Goal: Communication & Community: Answer question/provide support

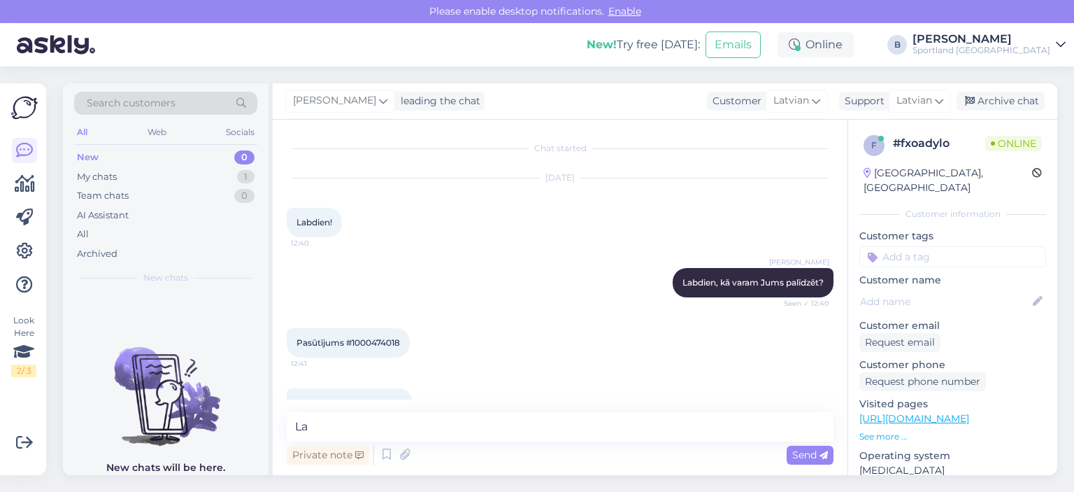
scroll to position [462, 0]
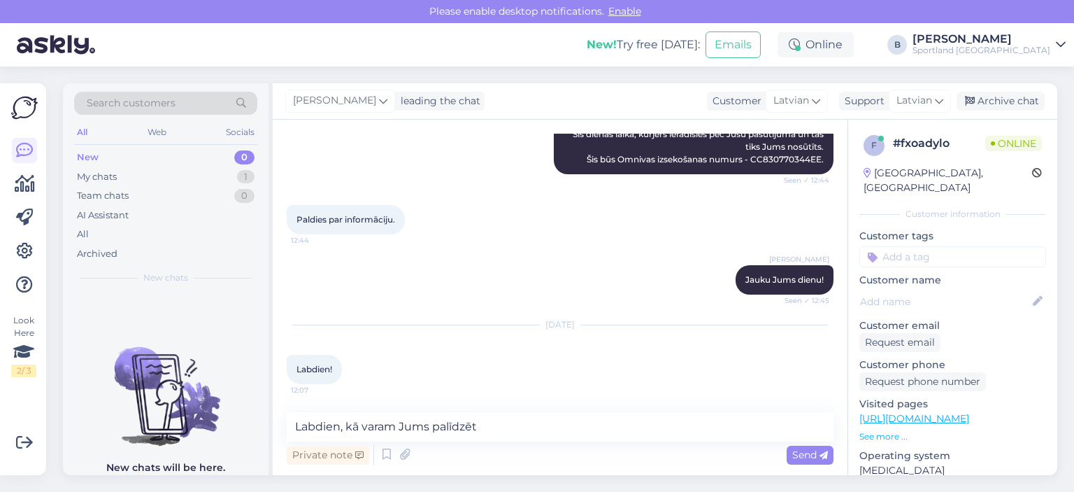
type textarea "Labdien, kā varam Jums palīdzēt?"
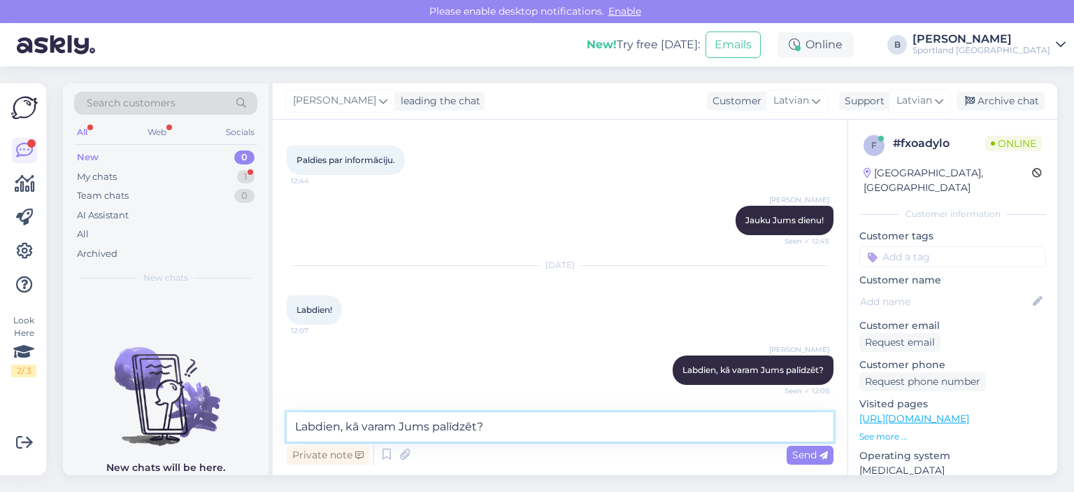
scroll to position [595, 0]
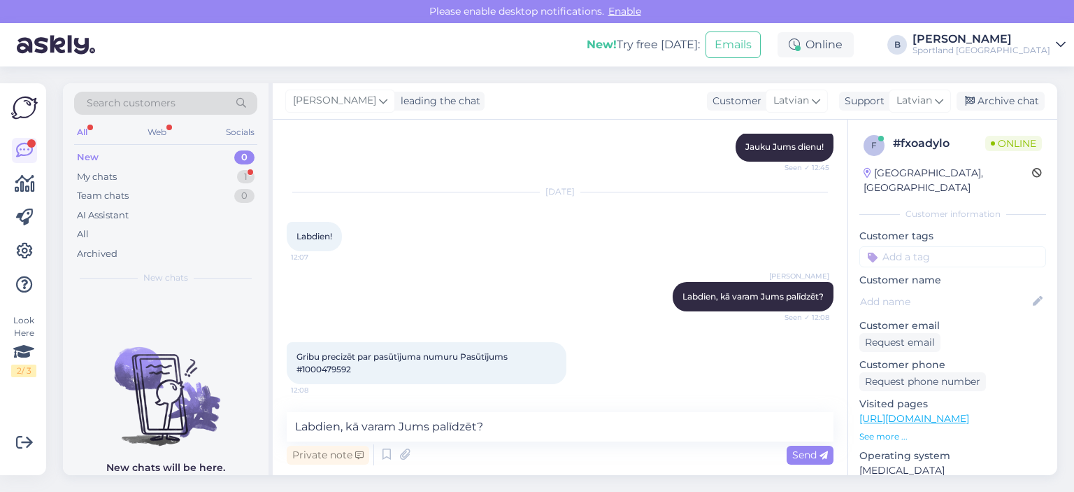
click at [324, 369] on span "Gribu precizēt par pasūtījuma numuru Pasūtījums #1000479592" at bounding box center [403, 362] width 213 height 23
copy div "1000479592 12:08"
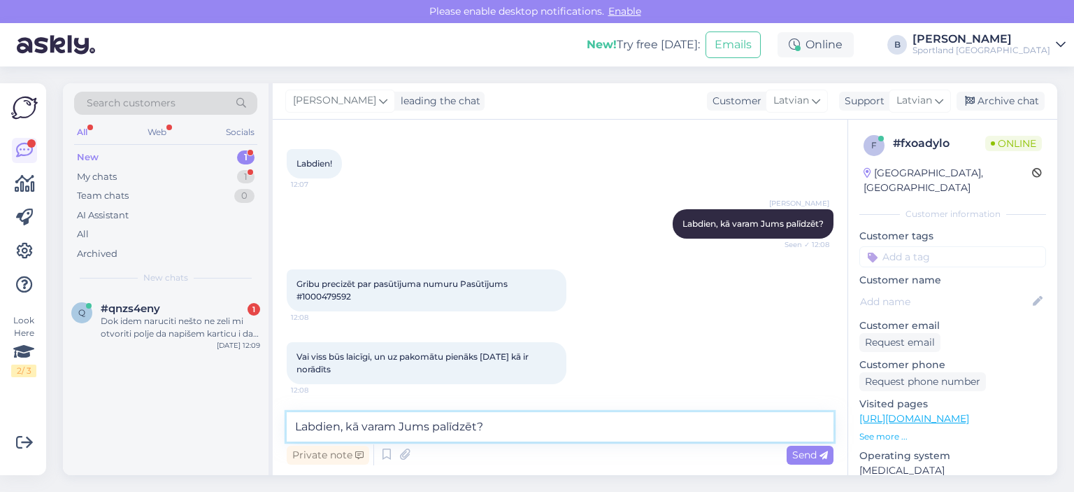
click at [499, 420] on textarea "Labdien, kā varam Jums palīdzēt?" at bounding box center [560, 426] width 547 height 29
type textarea "L"
type textarea "J"
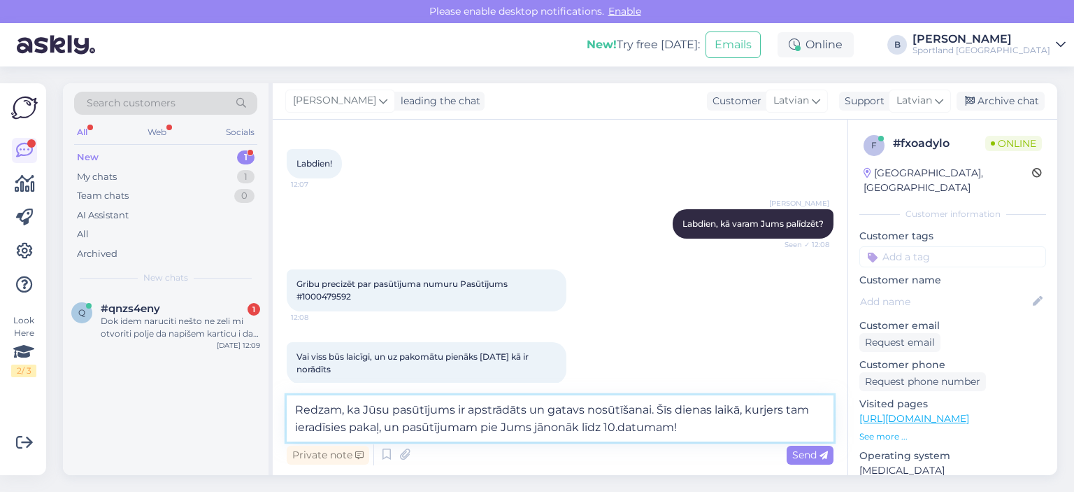
type textarea "Redzam, ka Jūsu pasūtījums ir apstrādāts un gatavs nosūtīšanai. Šīs dienas laik…"
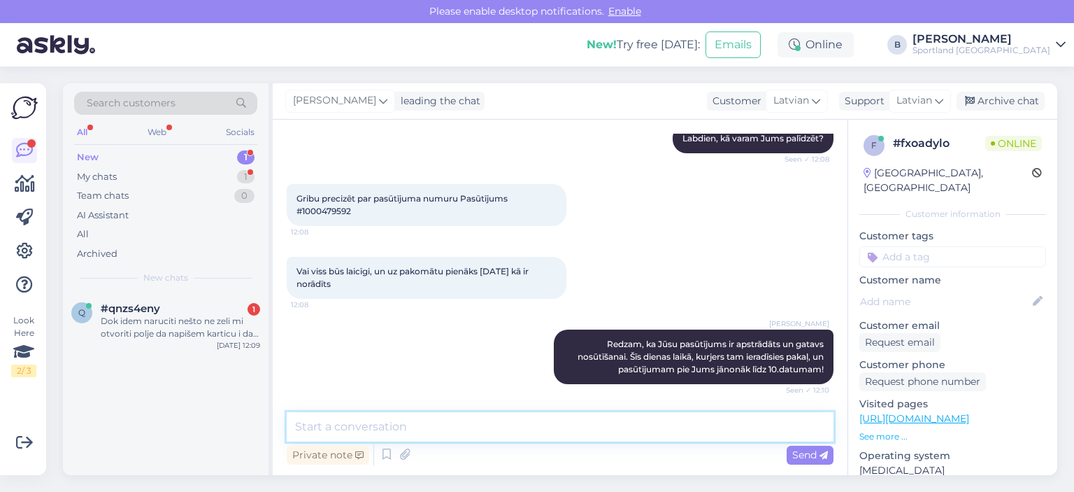
scroll to position [813, 0]
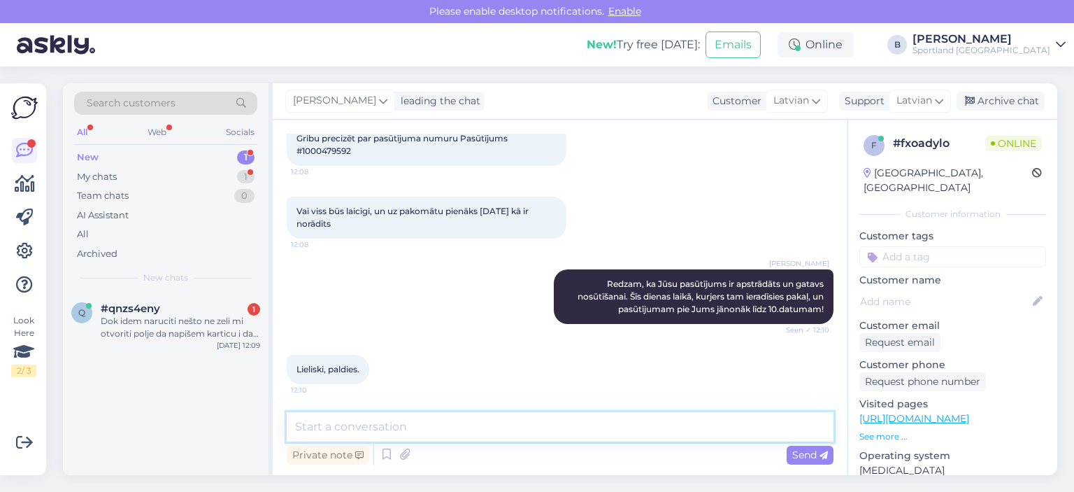
click at [483, 423] on textarea at bounding box center [560, 426] width 547 height 29
type textarea "Jauku Jums dienu! :)"
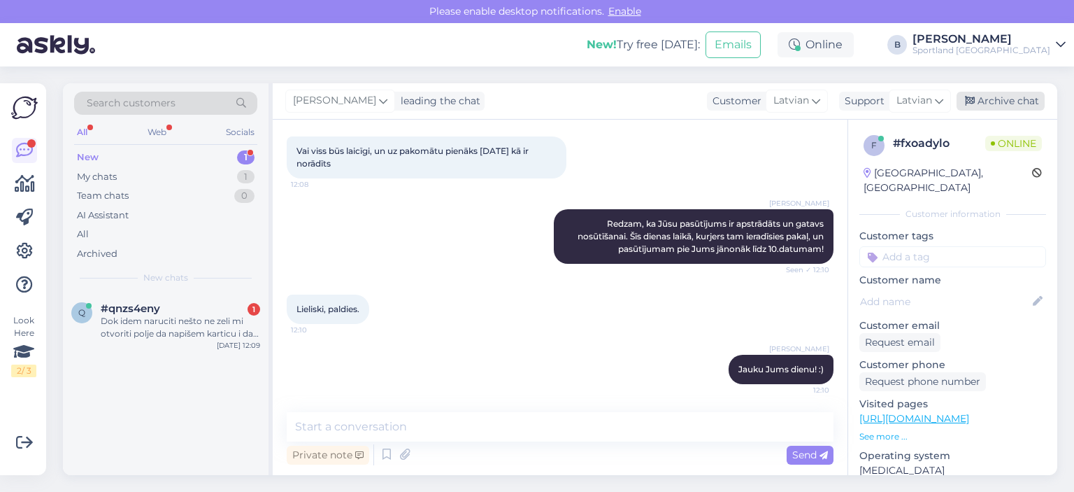
click at [1005, 92] on div "Archive chat" at bounding box center [1001, 101] width 88 height 19
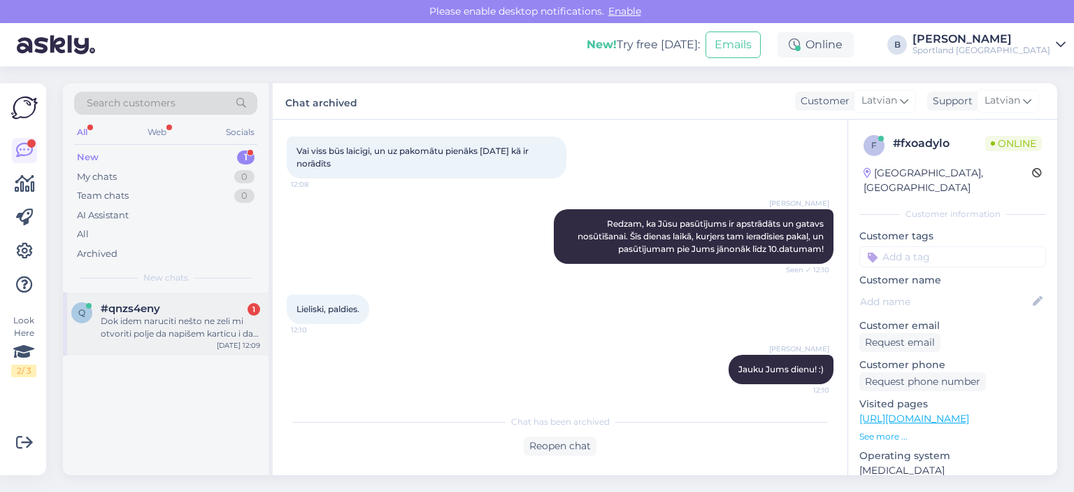
click at [187, 330] on div "Dok idem naruciti nešto ne zeli mi otvoriti polje da napišem karticu i da platim" at bounding box center [180, 327] width 159 height 25
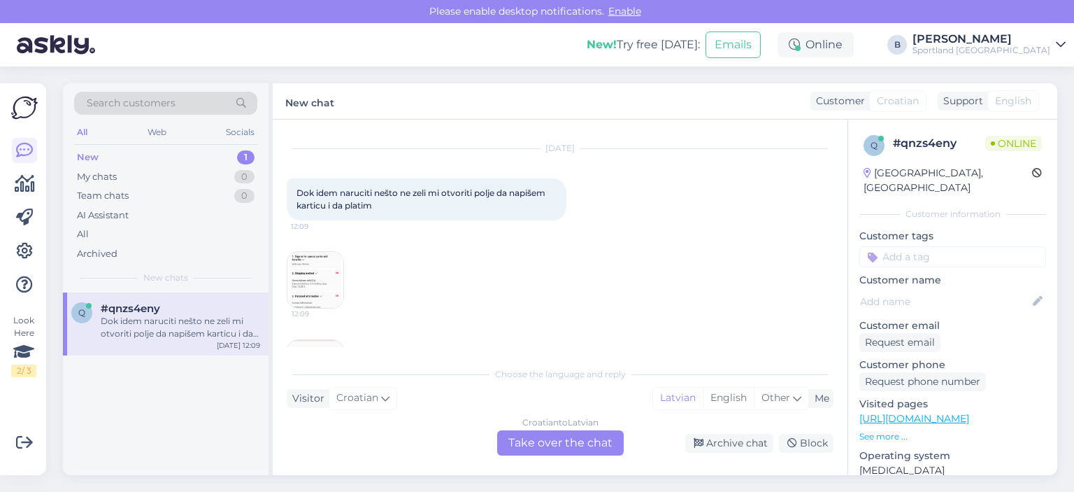
click at [312, 276] on img at bounding box center [316, 280] width 56 height 56
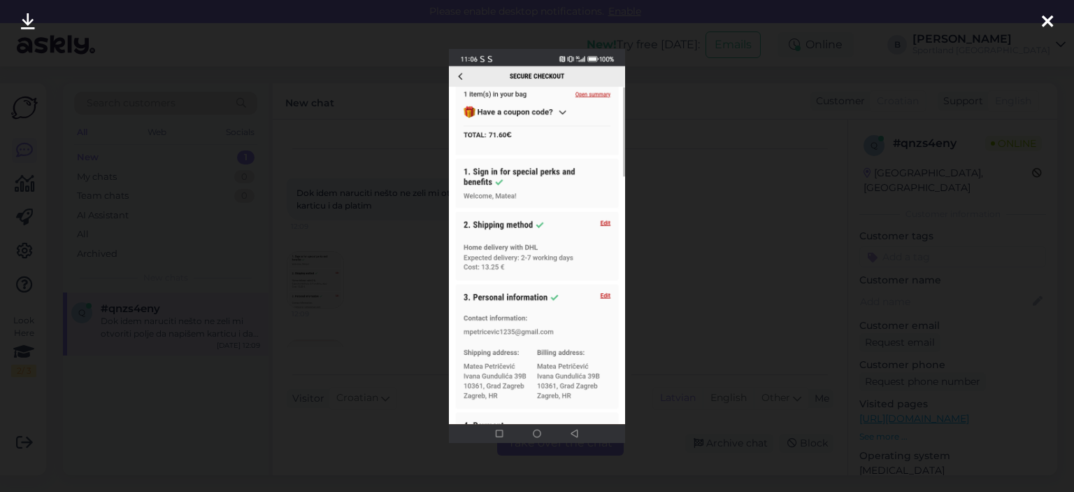
click at [697, 227] on div at bounding box center [537, 246] width 1074 height 492
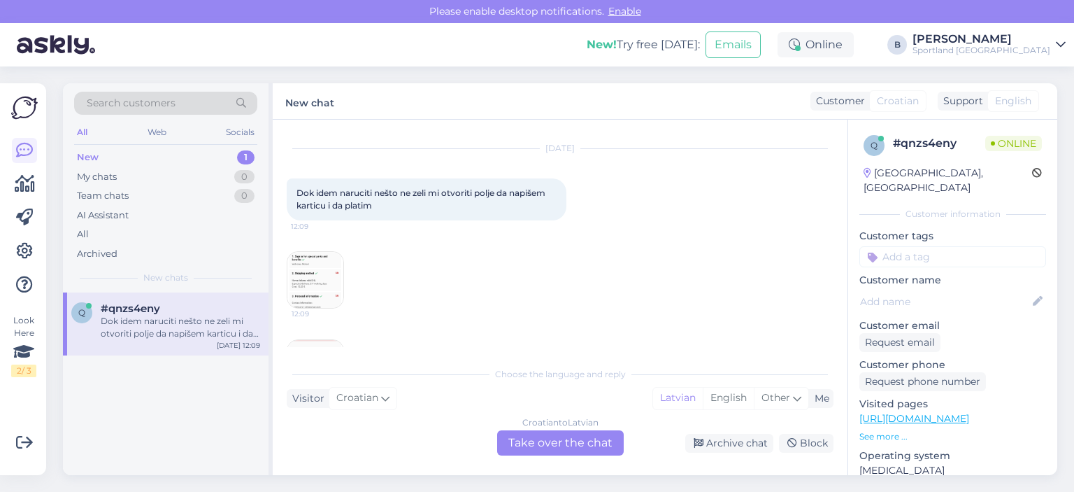
click at [597, 437] on div "Croatian to Latvian Take over the chat" at bounding box center [560, 442] width 127 height 25
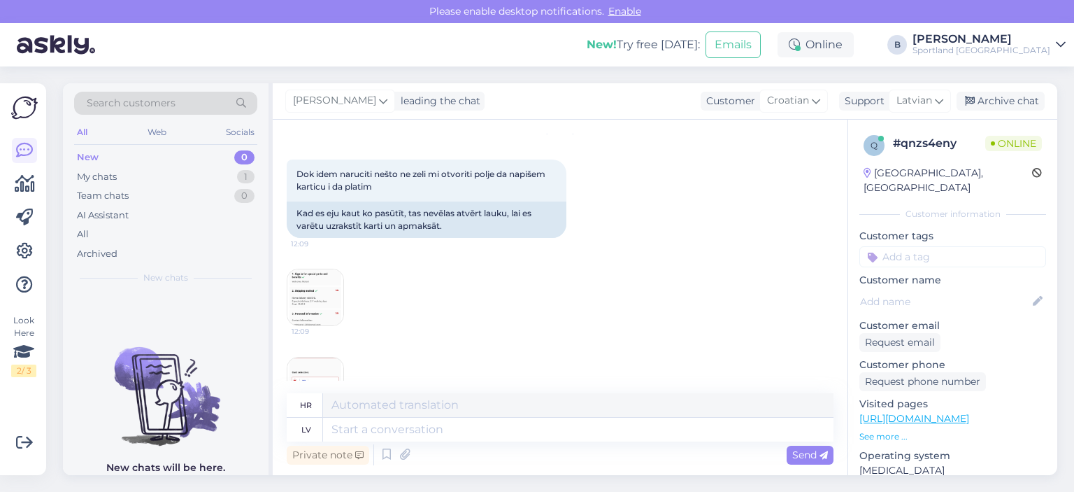
scroll to position [70, 0]
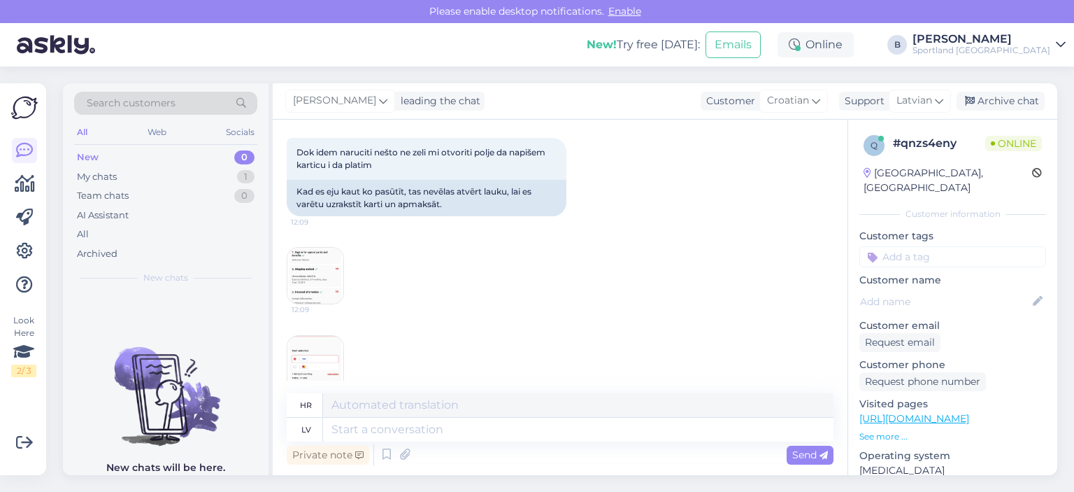
click at [332, 264] on img at bounding box center [316, 276] width 56 height 56
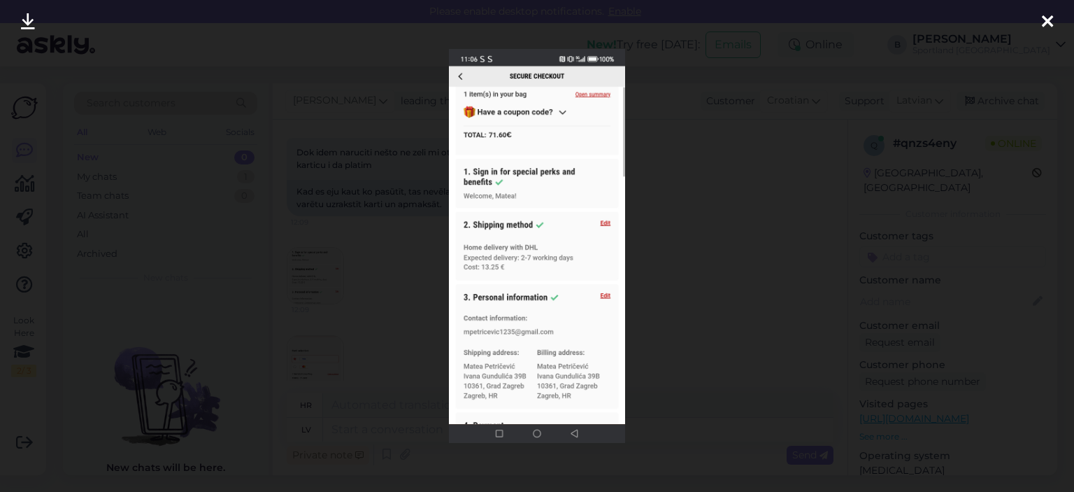
click at [678, 250] on div at bounding box center [537, 246] width 1074 height 492
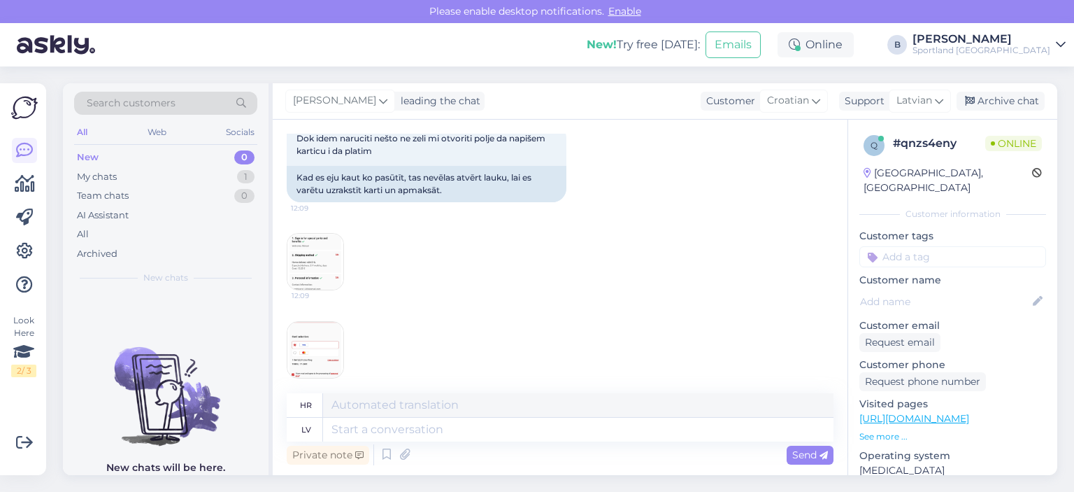
scroll to position [96, 0]
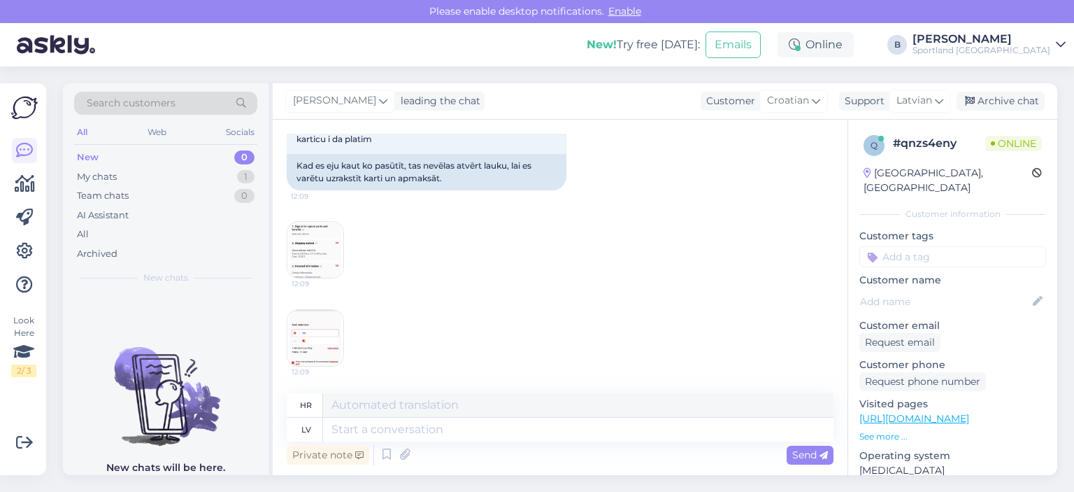
click at [329, 324] on img at bounding box center [316, 338] width 56 height 56
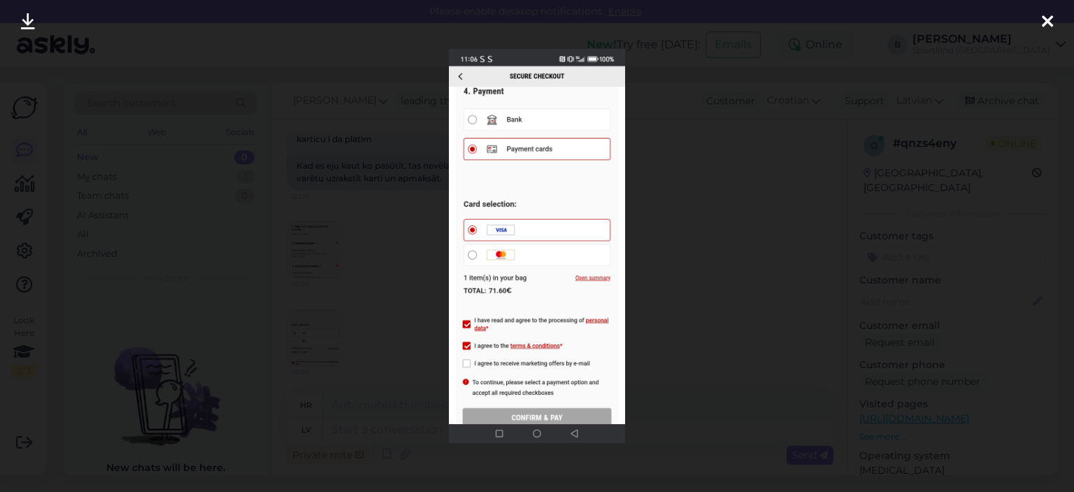
click at [684, 237] on div at bounding box center [537, 246] width 1074 height 492
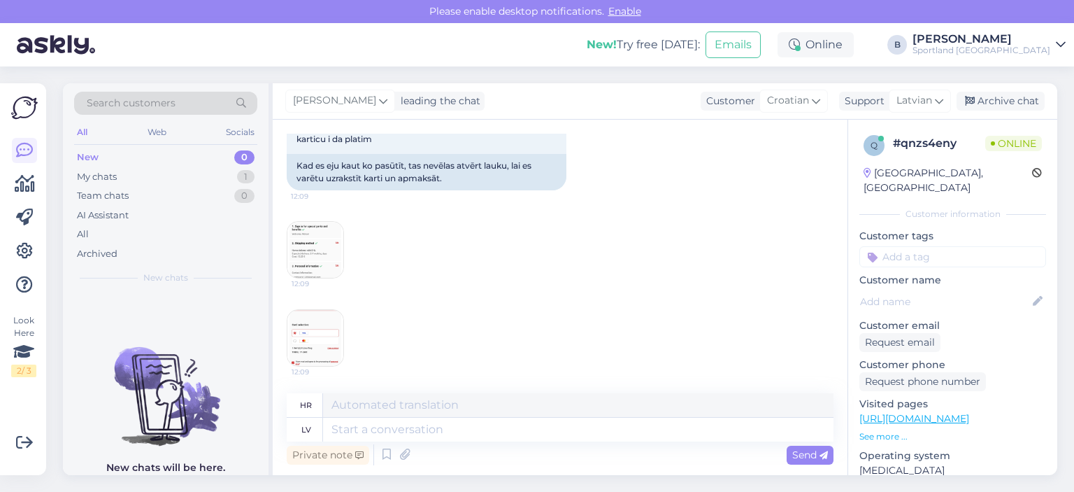
click at [327, 255] on img at bounding box center [316, 250] width 56 height 56
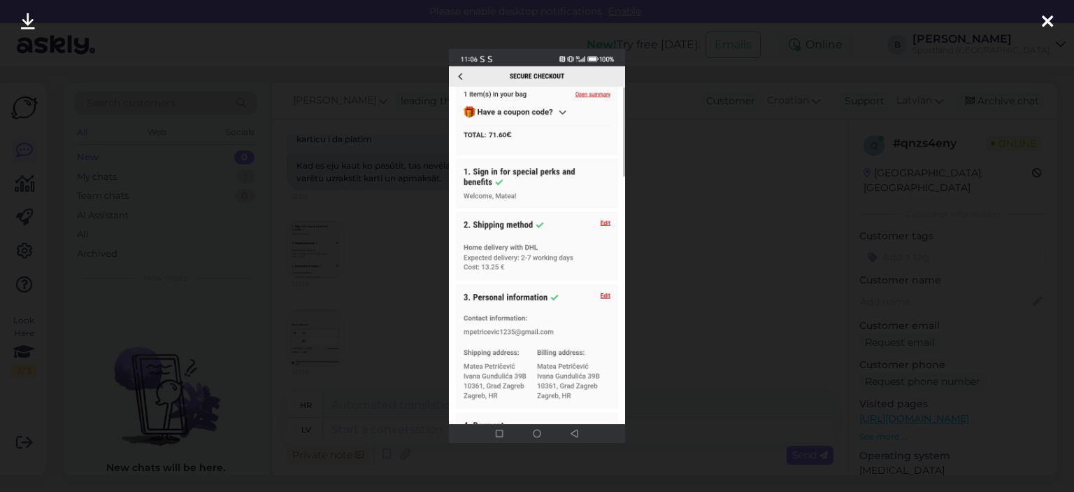
click at [707, 239] on div at bounding box center [537, 246] width 1074 height 492
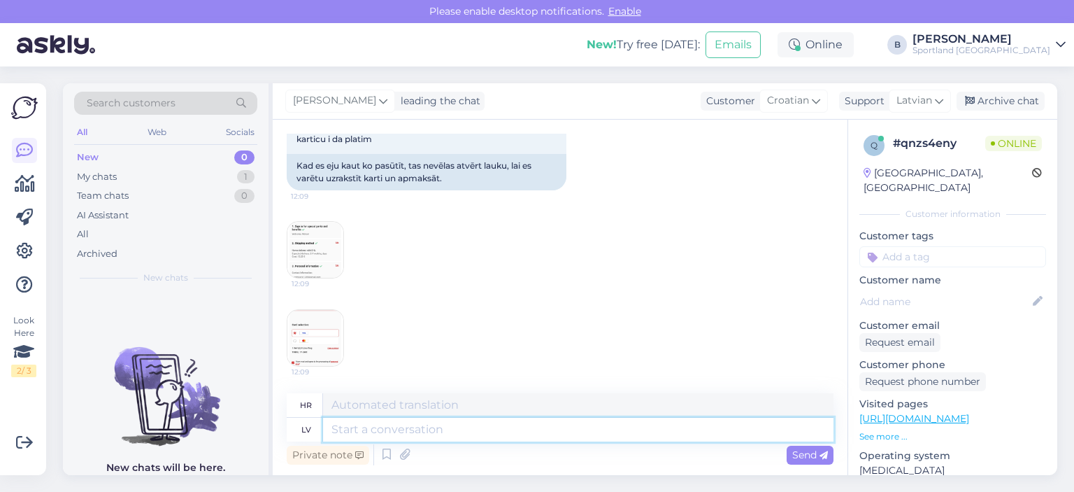
click at [490, 432] on textarea at bounding box center [578, 430] width 511 height 24
type textarea "Sveiki, i"
type textarea "Zdravo,"
type textarea "Sveiki, iespējams, kā"
type textarea "Halo, možda"
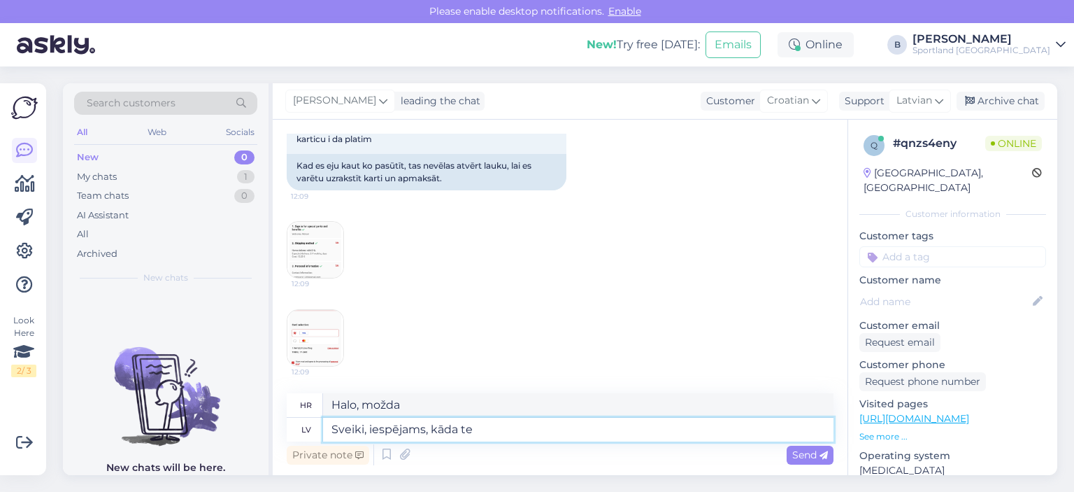
type textarea "Sveiki, iespējams, kāda teh"
type textarea "Zdravo, možda neki"
type textarea "Sveiki, iespējams, kāda tehniska kļ"
type textarea "Halo, možda nešto tehničko"
type textarea "Sveiki, iespējams, kāda tehniska kļūda a"
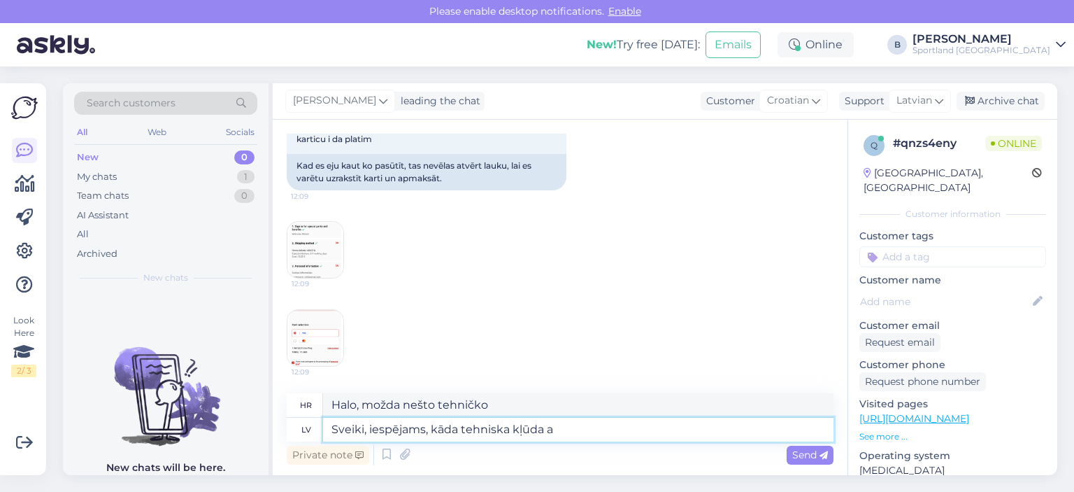
type textarea "Pozdrav, možda je riječ o tehničkoj grešci."
type textarea "Sveiki, iespējams, kāda tehniska kļūda mājaslapā. P"
type textarea "Poštovani, moguće je da postoji tehnička greška na web stranici."
type textarea "Sveiki, iespējams, kāda tehniska kļūda mājaslapā. Pamēģiniet iz"
type textarea "Poštovani, moguće je da postoji tehnička greška na web stranici. Pokušajte pono…"
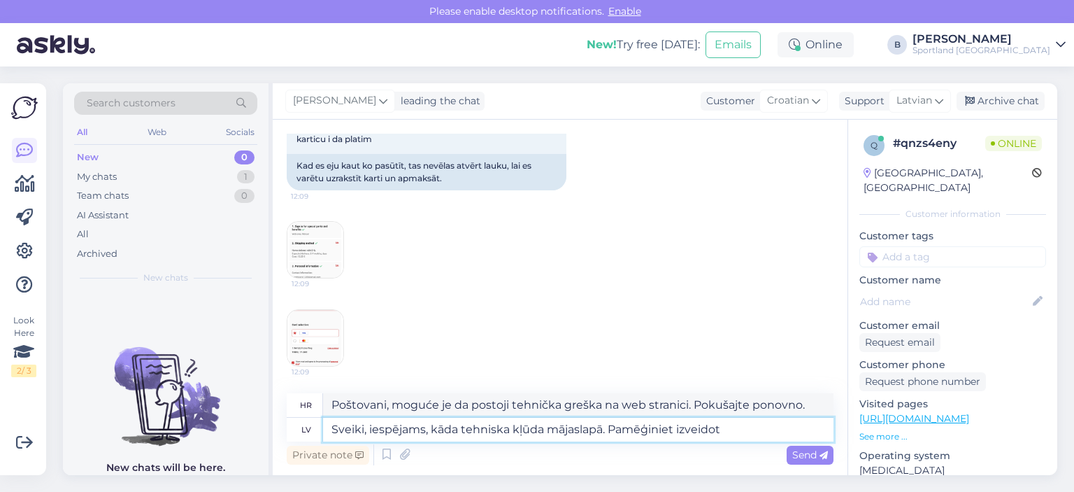
type textarea "Sveiki, iespējams, kāda tehniska kļūda mājaslapā. Pamēģiniet izveidot"
type textarea "Poštovani, moguće je da postoji tehnička greška na web stranici. Pokušajte krei…"
type textarea "Sveiki, iespējams, kāda tehniska kļūda mājaslapā. Pamēģiniet izveidot pasūtījmu"
type textarea "Poštovani, moguće je da postoji tehnička greška na web stranici. Pokušajte naru…"
type textarea "Sveiki, iespējams, kāda tehniska kļūda mājaslapā. Pamēģiniet izveidot pasūtījūm…"
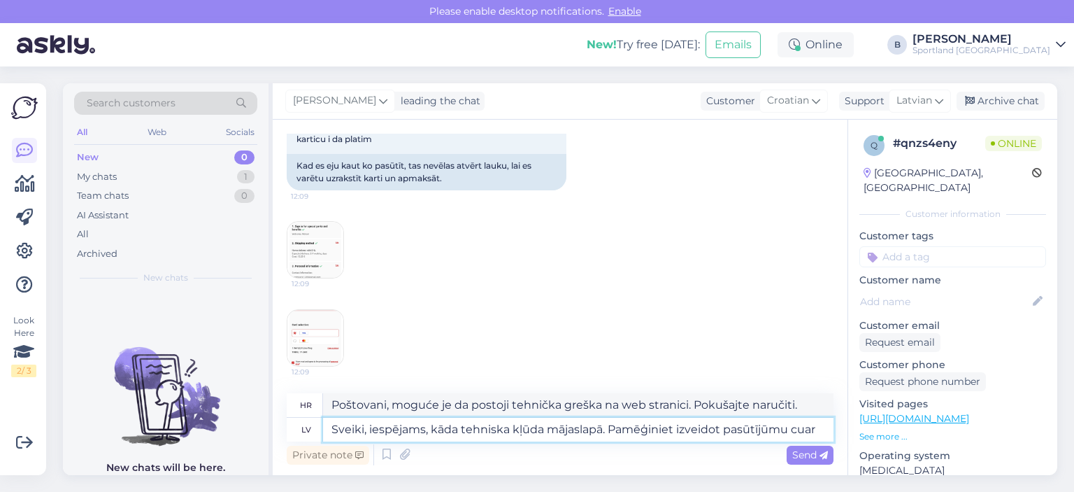
type textarea "Poštovani, moguće je da postoji tehnička greška na web stranici. Pokušajte naru…"
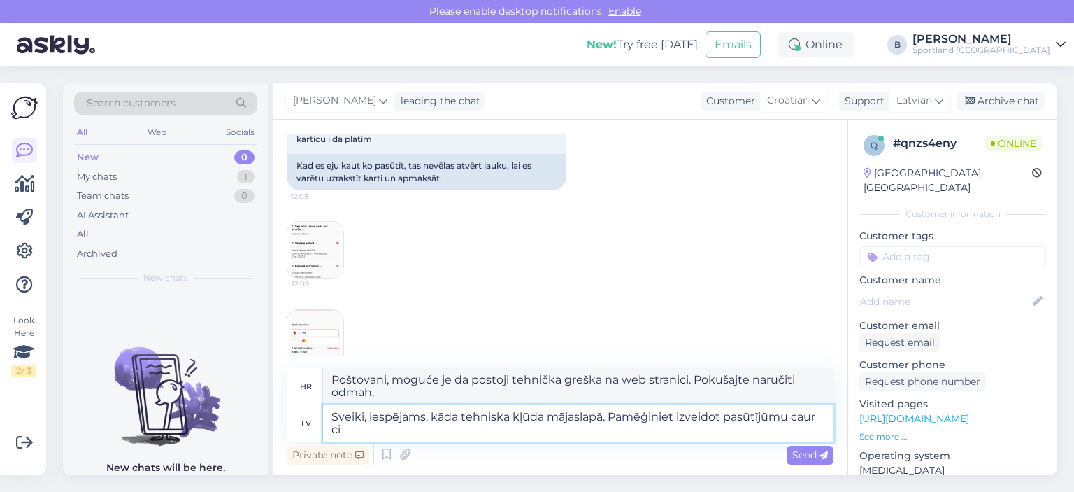
type textarea "Sveiki, iespējams, kāda tehniska kļūda mājaslapā. Pamēģiniet izveidot pasūtījūm…"
type textarea "Poštovani, moguće je da postoji tehnička greška na web stranici. Pokušajte naru…"
type textarea "Sveiki, iespējams, kāda tehniska kļūda mājaslapā. Pamēģiniet izveidot pasūtījūm…"
type textarea "Poštovani, moguće je da postoji tehnička greška na web stranici. Pokušajte naru…"
type textarea "Sveiki, iespējams, kāda tehniska kļūda mājaslapā. Pamēģiniet izveidot pasūtījūm…"
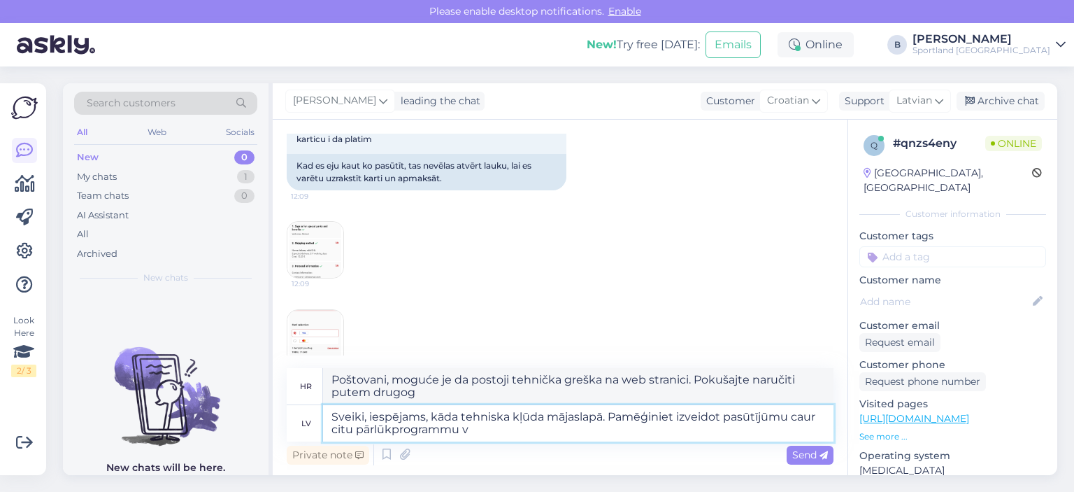
type textarea "Poštovani, moguće je da postoji tehnička greška na web stranici. Pokušajte naru…"
type textarea "Sveiki, iespējams, kāda tehniska kļūda mājaslapā. Pamēģiniet izveidot pasūtījūm…"
type textarea "Poštovani, moguće je da postoji tehnička greška na web stranici. Pokušajte izvr…"
type textarea "Sveiki, iespējams, kāda tehniska kļūda mājaslapā. Pamēģiniet izveidot pasūtījūm…"
type textarea "Poštovani, moguće je da postoji tehnička greška na web stranici. Pokušajte izvr…"
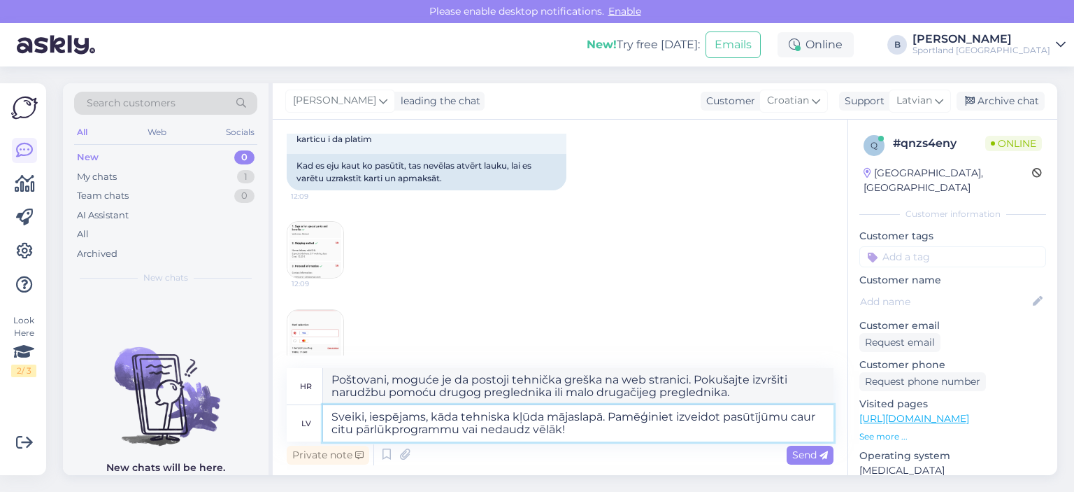
type textarea "Sveiki, iespējams, kāda tehniska kļūda mājaslapā. Pamēģiniet izveidot pasūtījūm…"
type textarea "Poštovani, moguće je da postoji tehnička greška na web stranici. Pokušajte naru…"
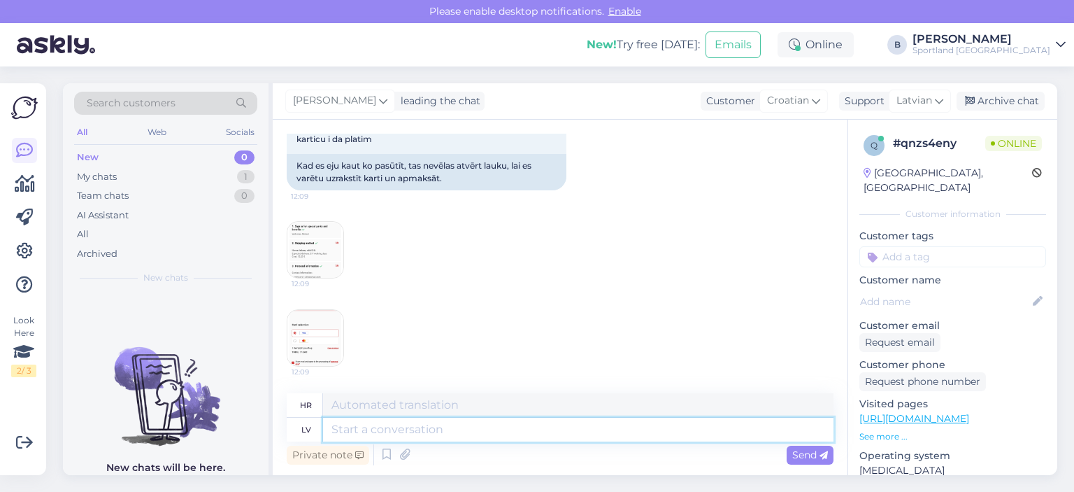
scroll to position [230, 0]
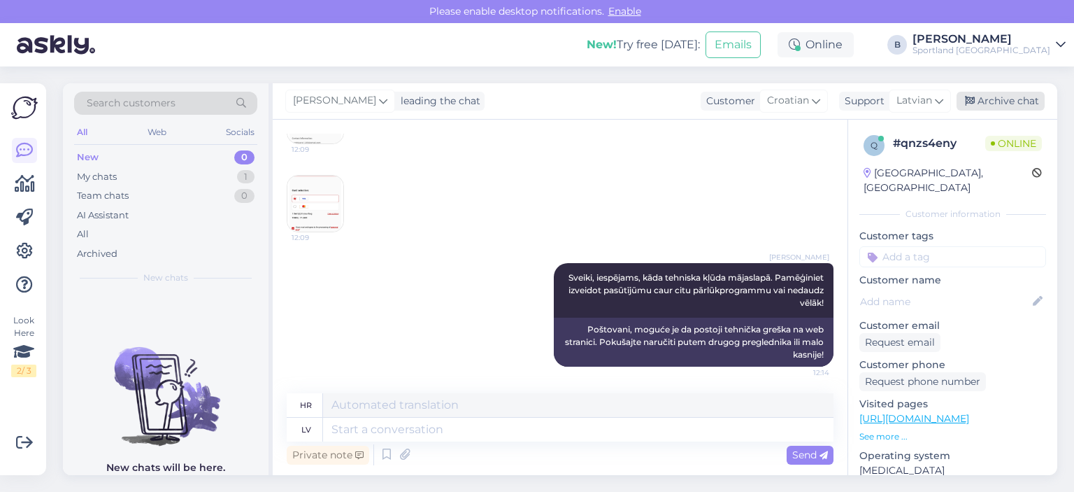
click at [1021, 106] on div "Archive chat" at bounding box center [1001, 101] width 88 height 19
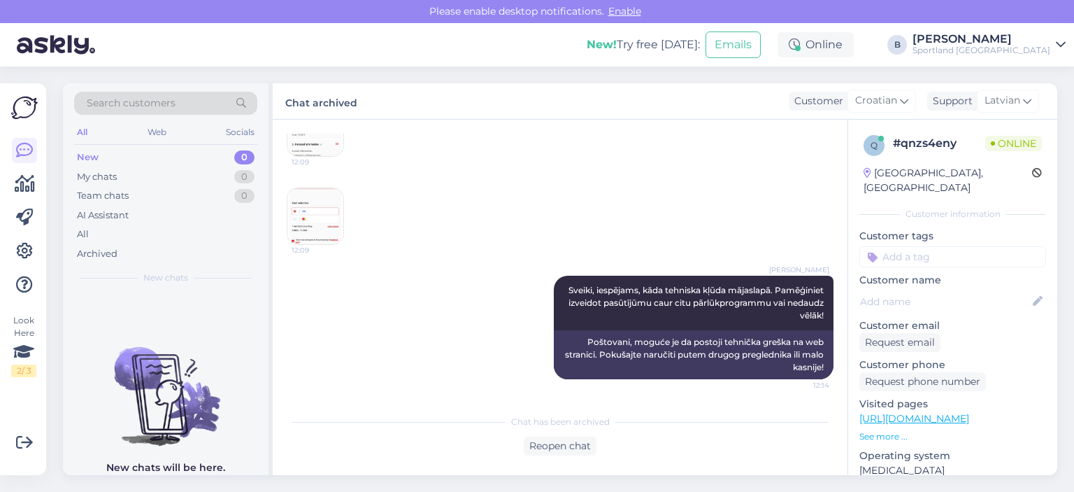
scroll to position [216, 0]
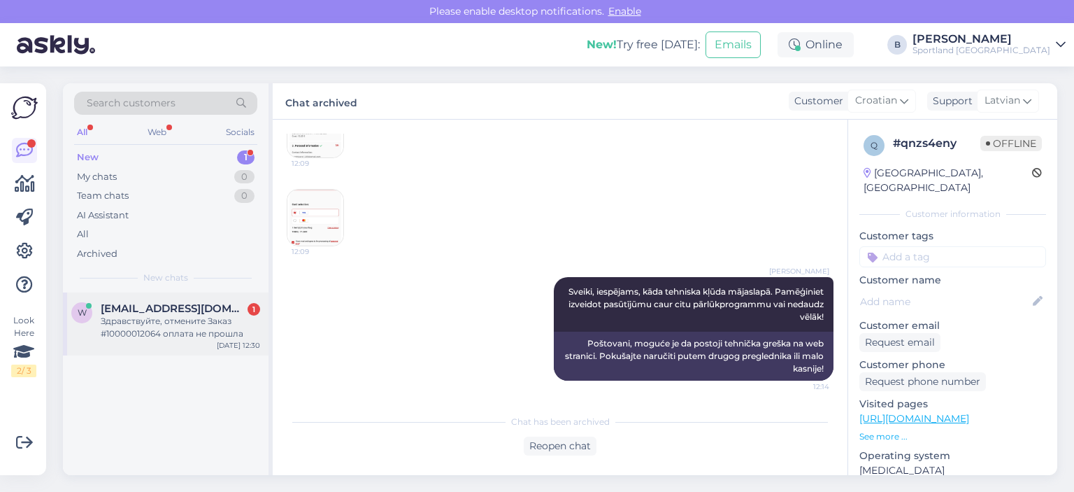
click at [199, 329] on div "Здравствуйте, отмените Заказ #10000012064 оплата не прошла" at bounding box center [180, 327] width 159 height 25
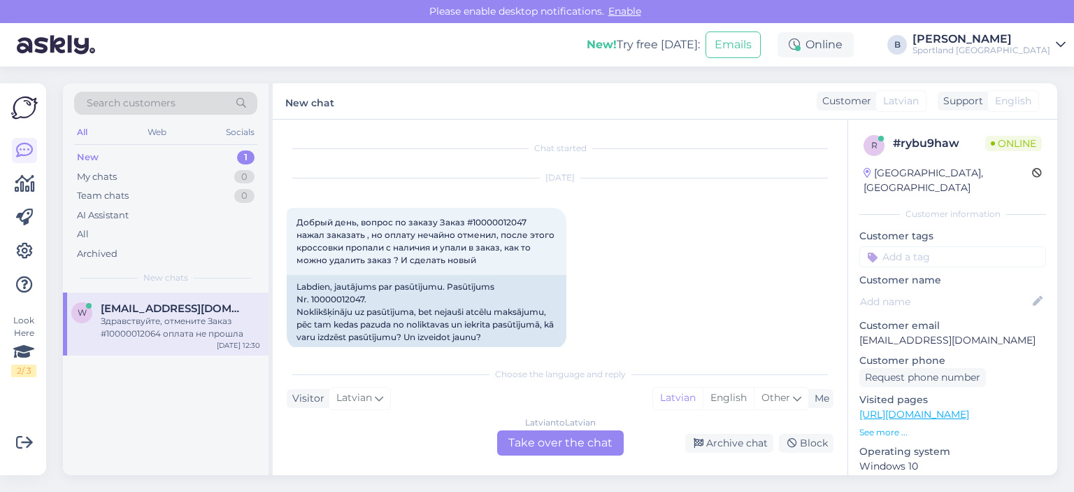
scroll to position [204, 0]
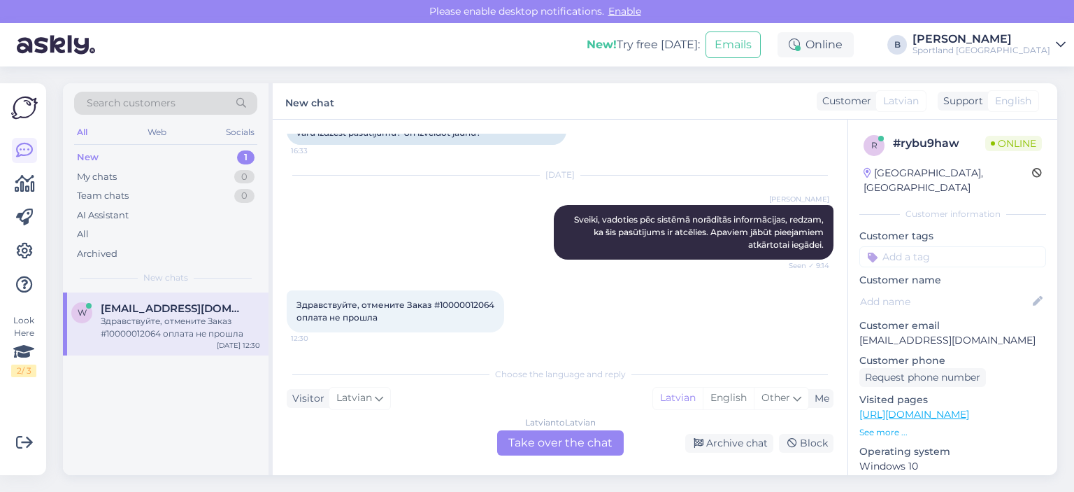
click at [556, 434] on div "Latvian to Latvian Take over the chat" at bounding box center [560, 442] width 127 height 25
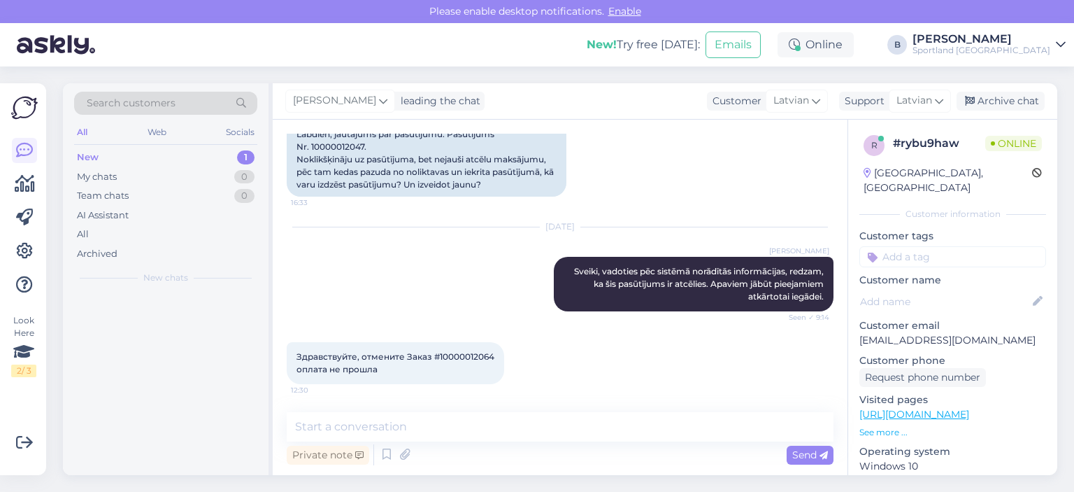
scroll to position [152, 0]
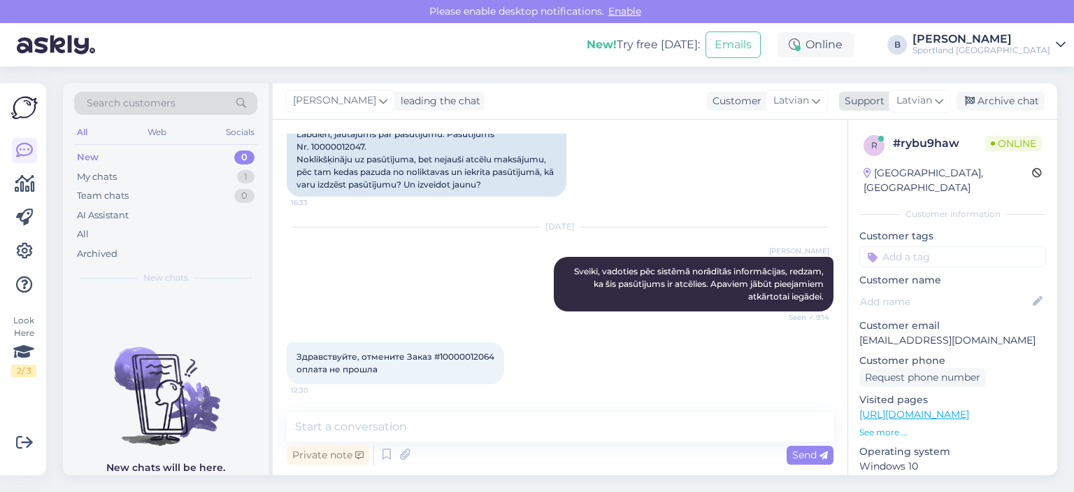
click at [928, 98] on span "Latvian" at bounding box center [915, 100] width 36 height 15
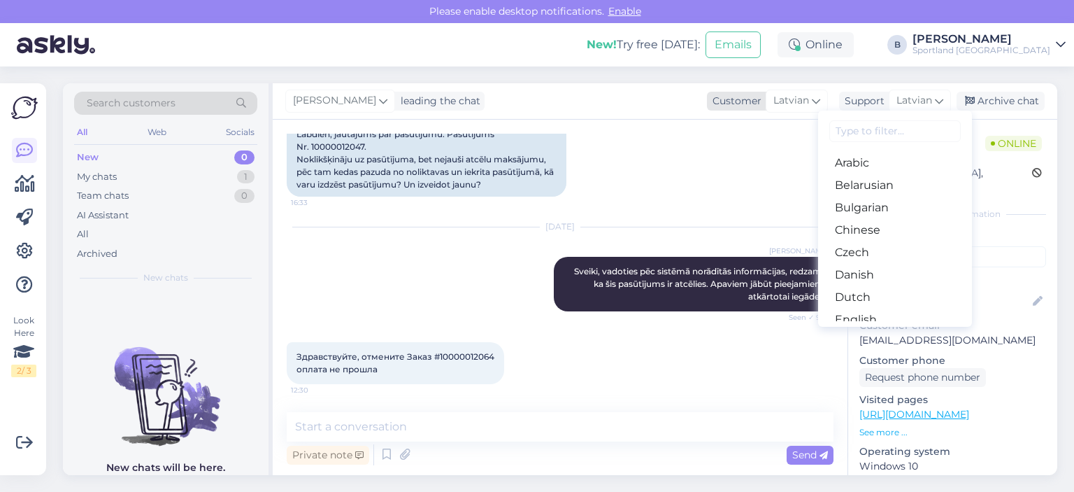
click at [807, 104] on span "Latvian" at bounding box center [792, 100] width 36 height 15
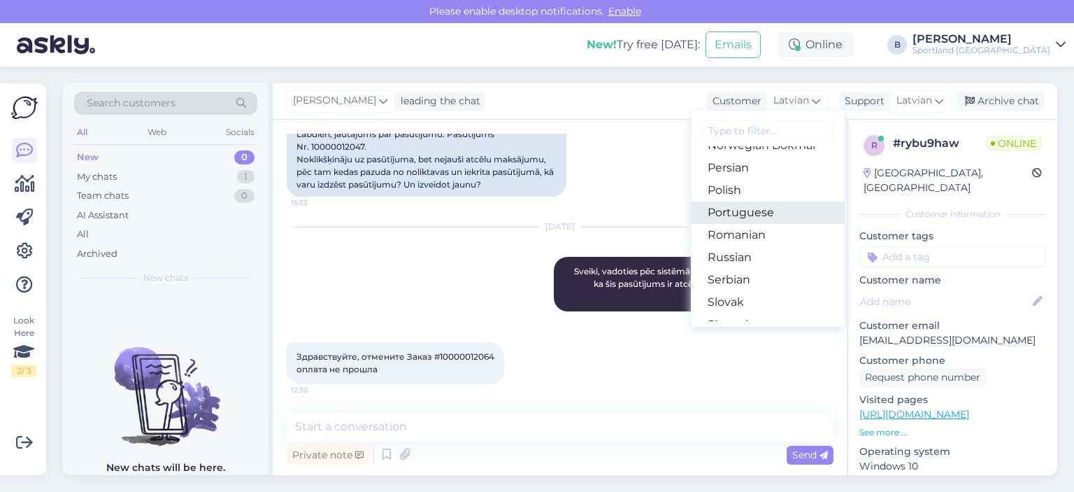
scroll to position [490, 0]
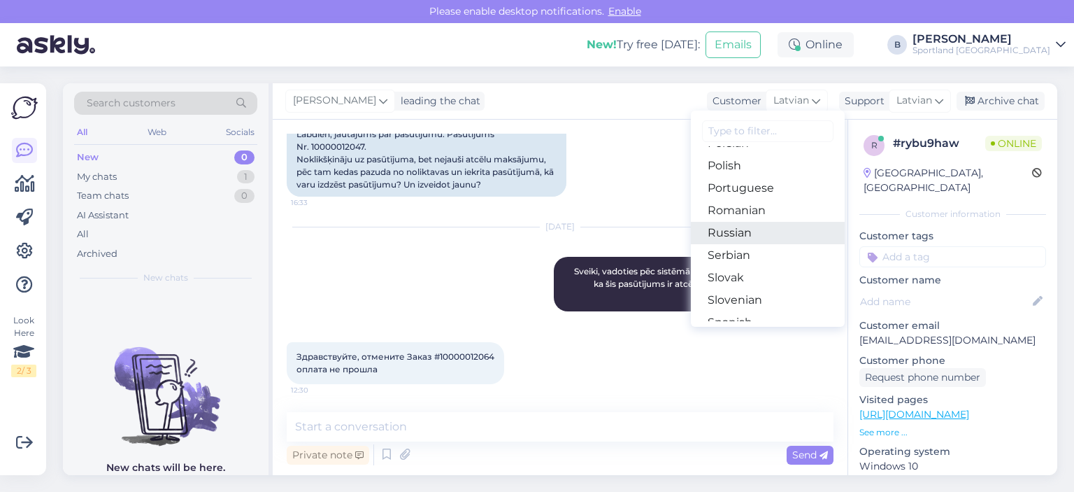
click at [738, 234] on link "Russian" at bounding box center [768, 233] width 154 height 22
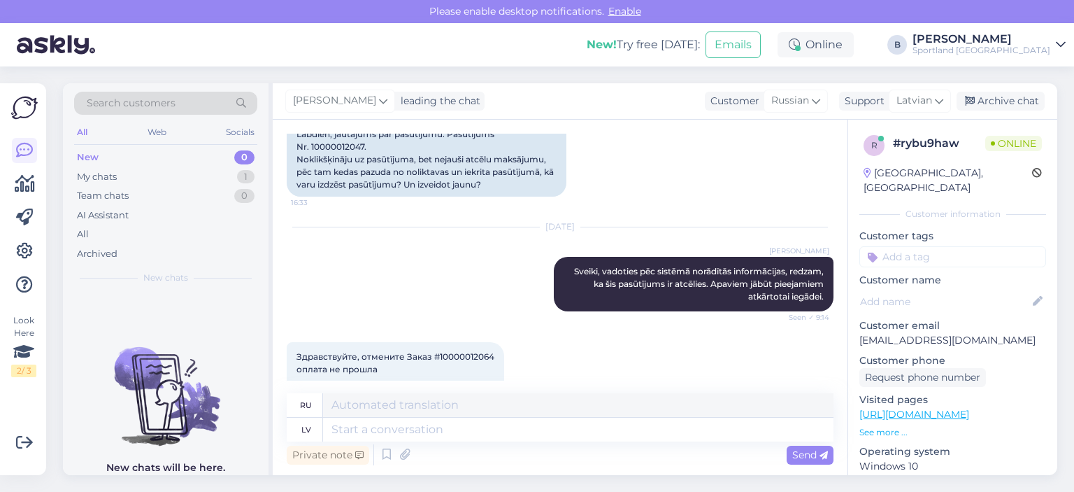
scroll to position [204, 0]
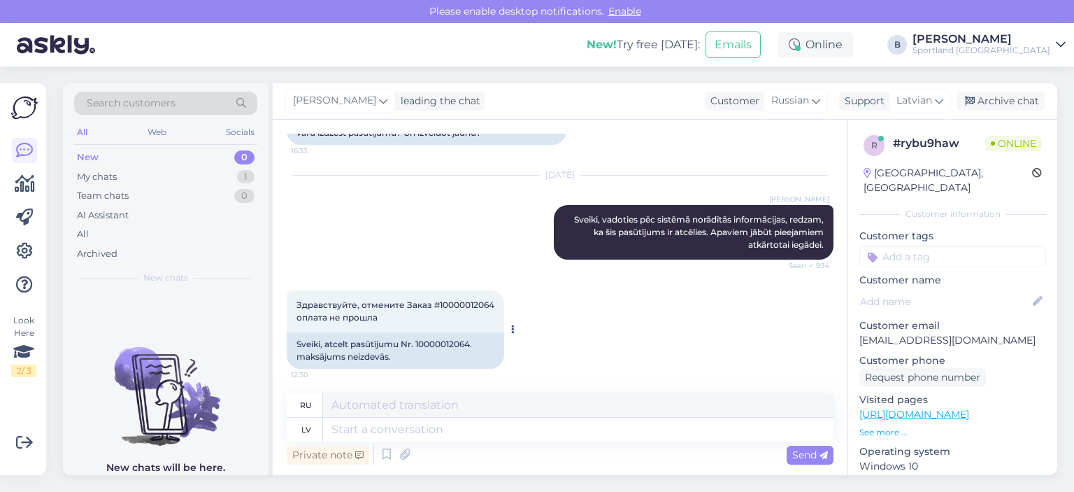
click at [450, 342] on div "Sveiki, atcelt pasūtījumu Nr. 10000012064. maksājums neizdevās." at bounding box center [396, 350] width 218 height 36
click at [799, 100] on span "Russian" at bounding box center [791, 100] width 38 height 15
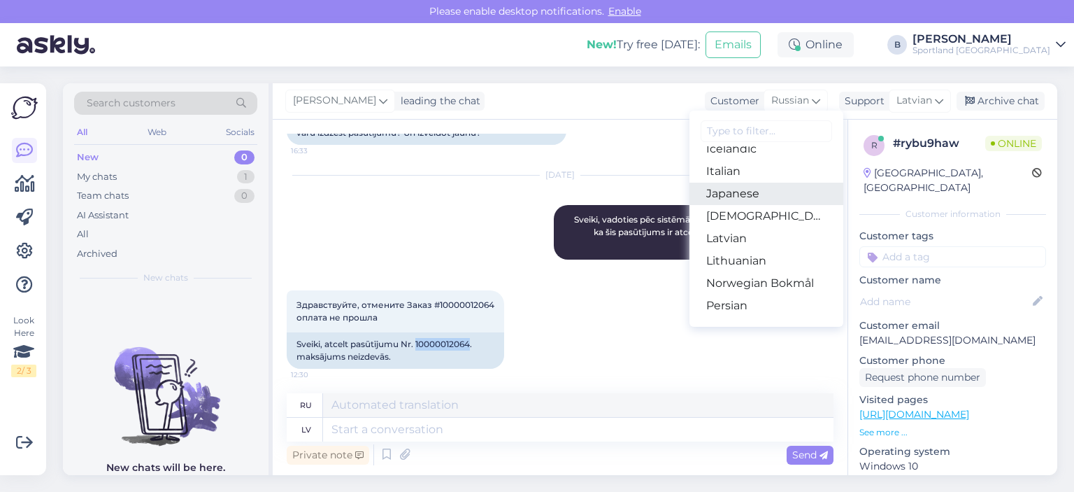
scroll to position [280, 0]
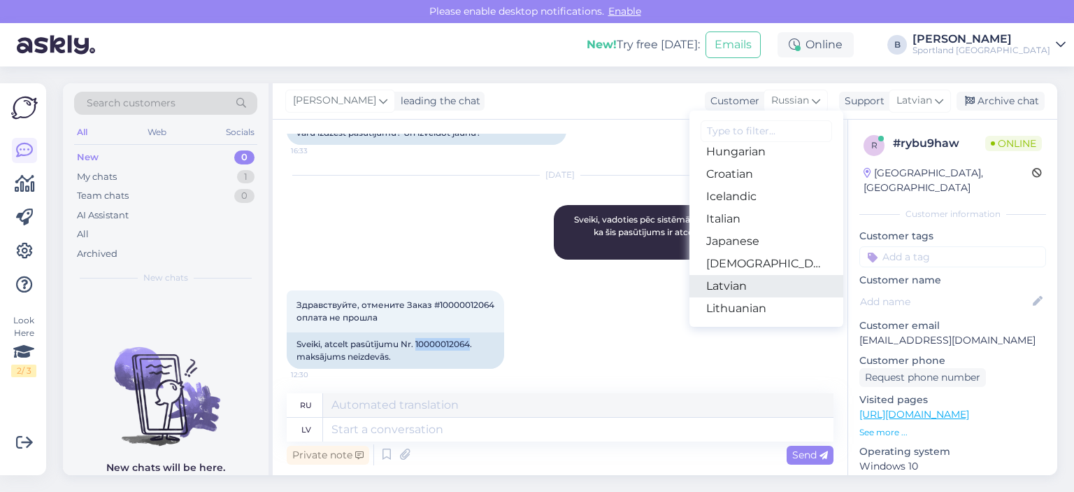
click at [728, 287] on link "Latvian" at bounding box center [767, 286] width 154 height 22
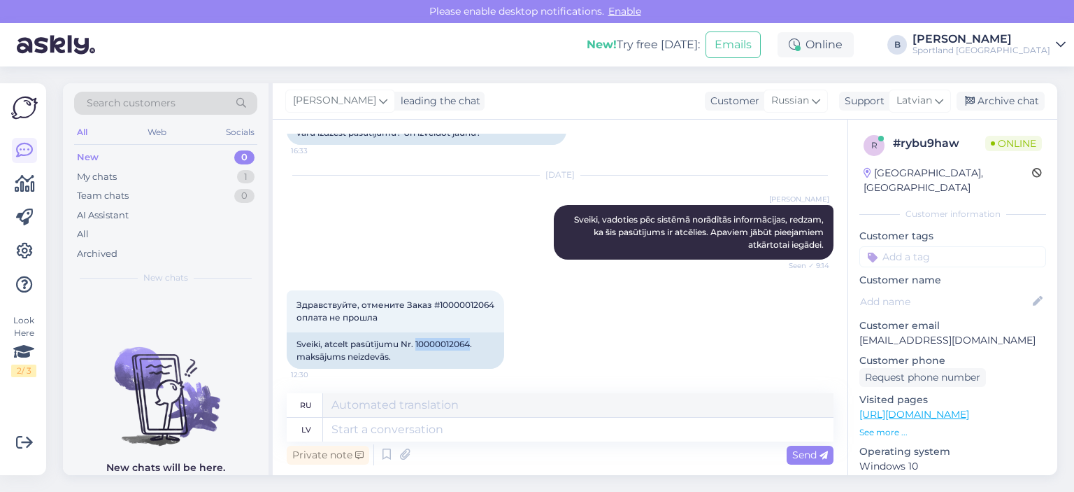
scroll to position [189, 0]
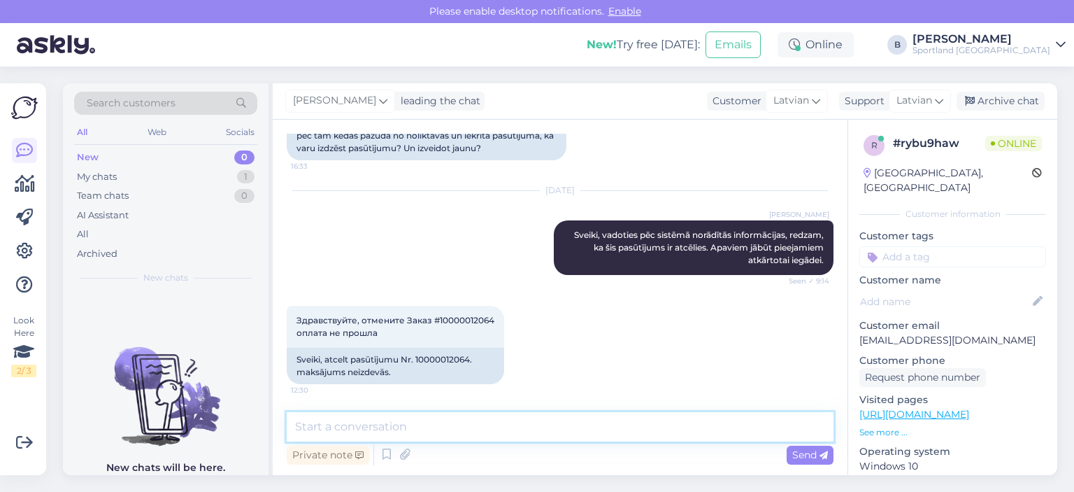
click at [478, 422] on textarea at bounding box center [560, 426] width 547 height 29
type textarea "Sveiki"
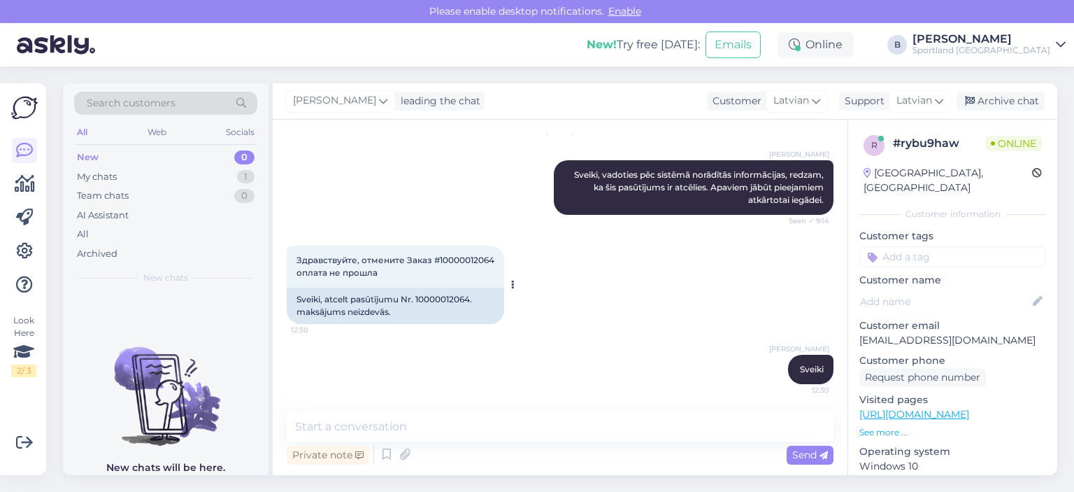
click at [452, 299] on div "Sveiki, atcelt pasūtījumu Nr. 10000012064. maksājums neizdevās." at bounding box center [396, 306] width 218 height 36
copy div "10000012064"
click at [403, 427] on textarea at bounding box center [560, 426] width 547 height 29
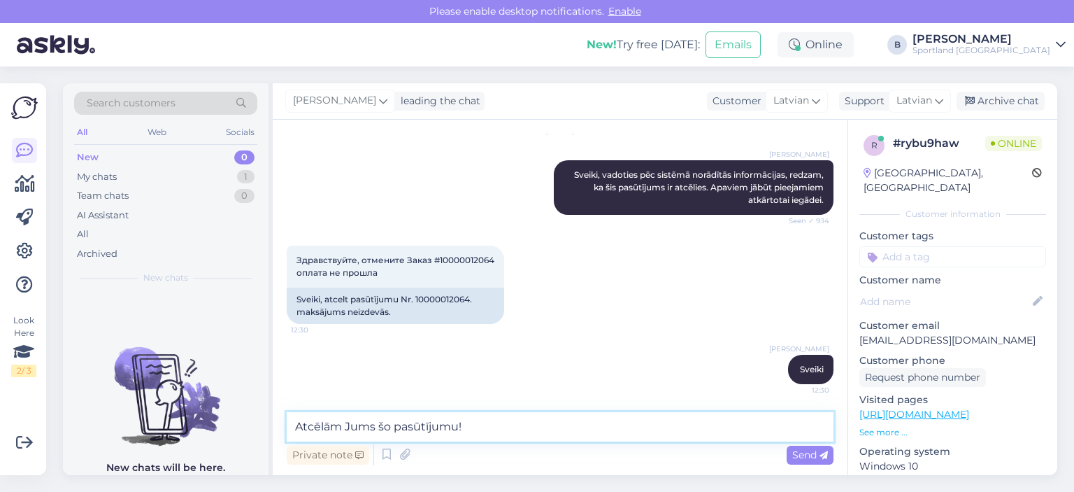
type textarea "Atcēlām Jums šo pasūtījumu!"
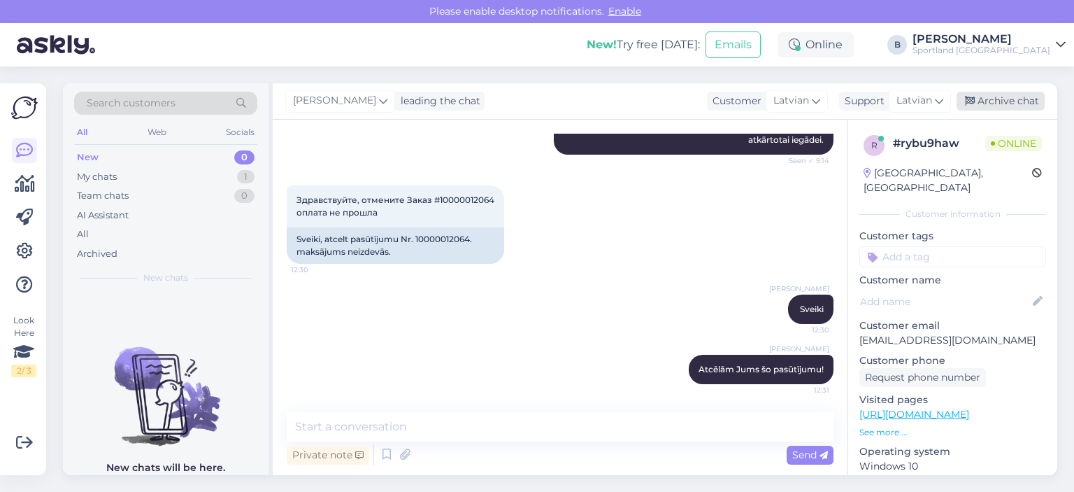
click at [1036, 102] on div "Archive chat" at bounding box center [1001, 101] width 88 height 19
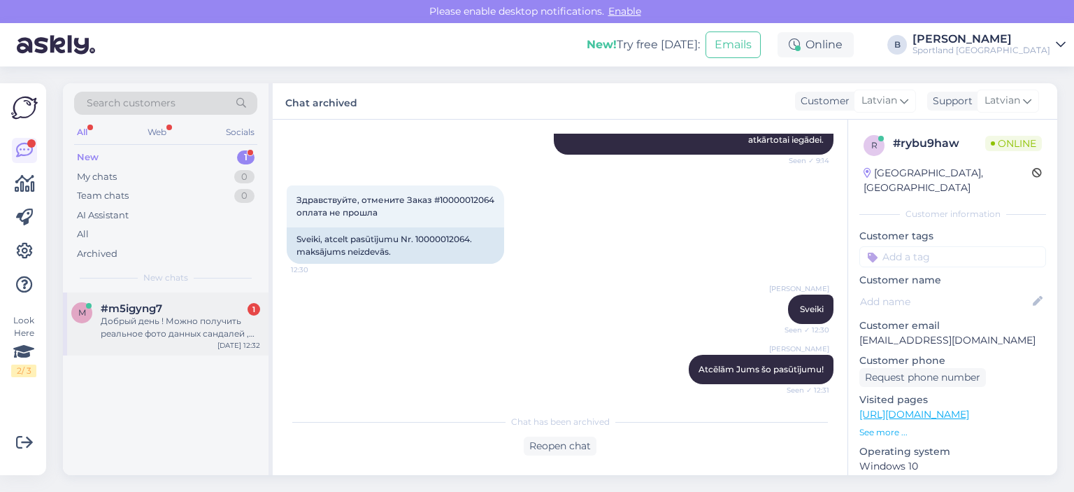
click at [157, 317] on div "Добрый день ! Можно получить реальное фото данных сандалей , что бы понять реал…" at bounding box center [180, 327] width 159 height 25
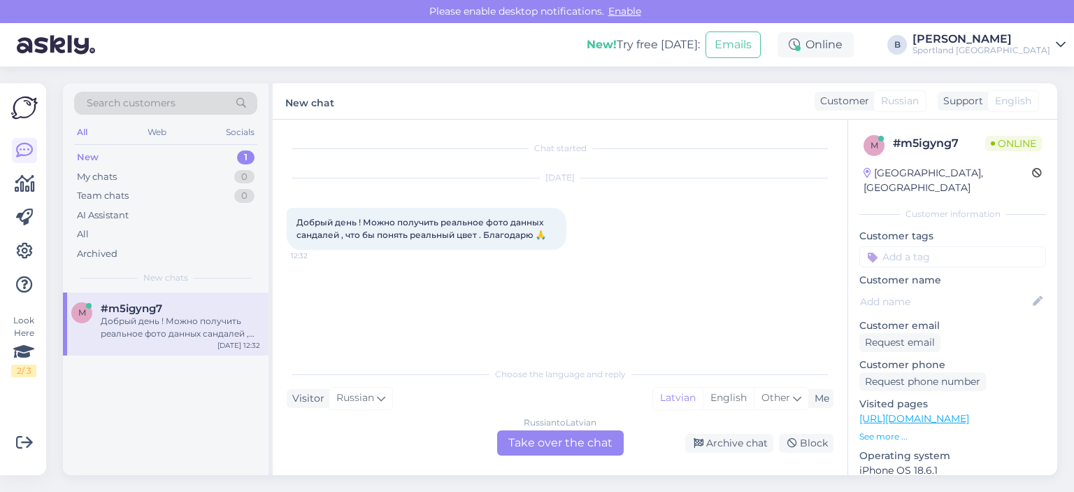
scroll to position [0, 0]
click at [573, 439] on div "Russian to Latvian Take over the chat" at bounding box center [560, 442] width 127 height 25
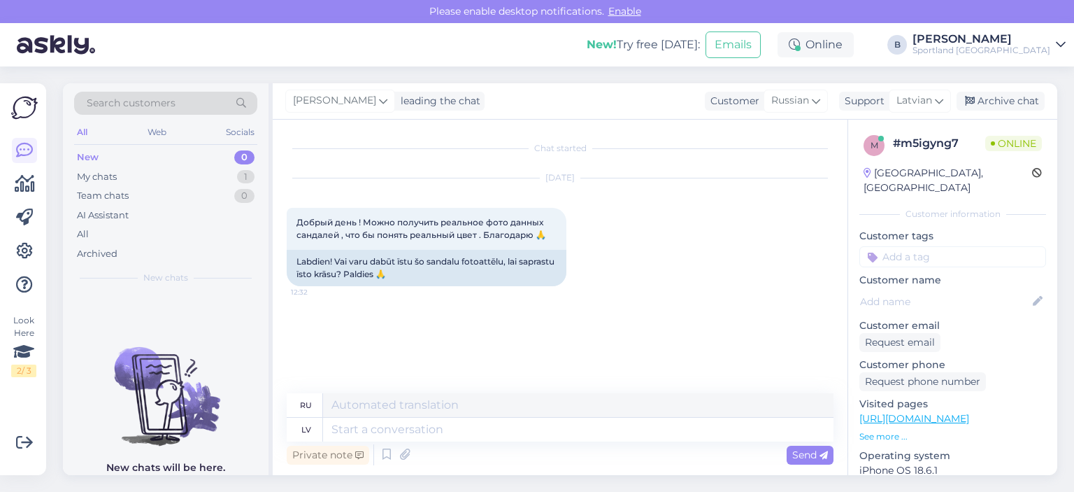
scroll to position [8, 0]
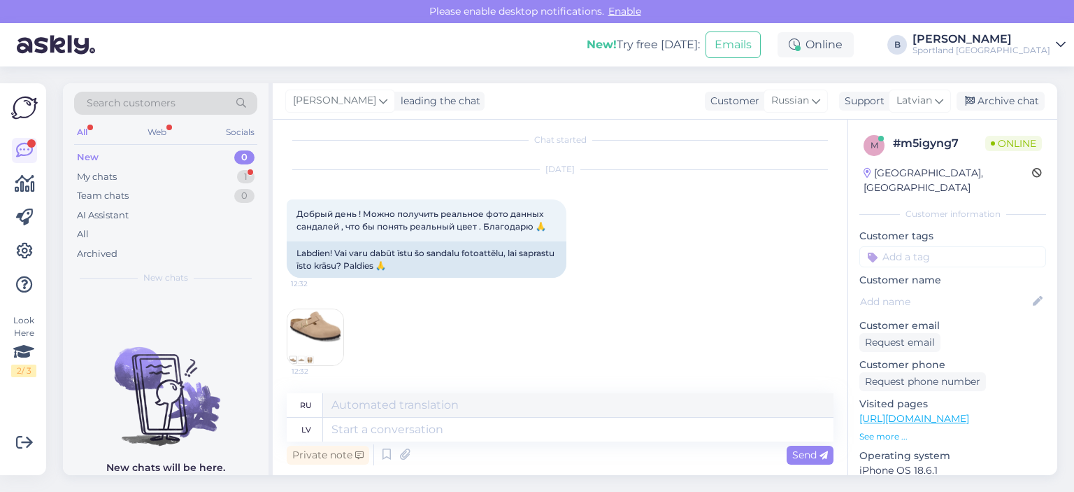
click at [318, 336] on img at bounding box center [316, 337] width 56 height 56
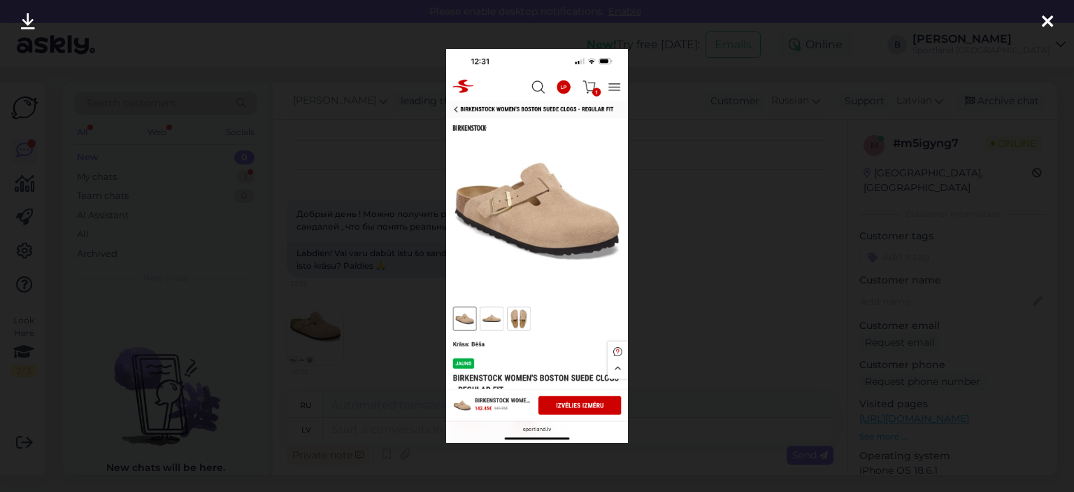
click at [708, 218] on div at bounding box center [537, 246] width 1074 height 492
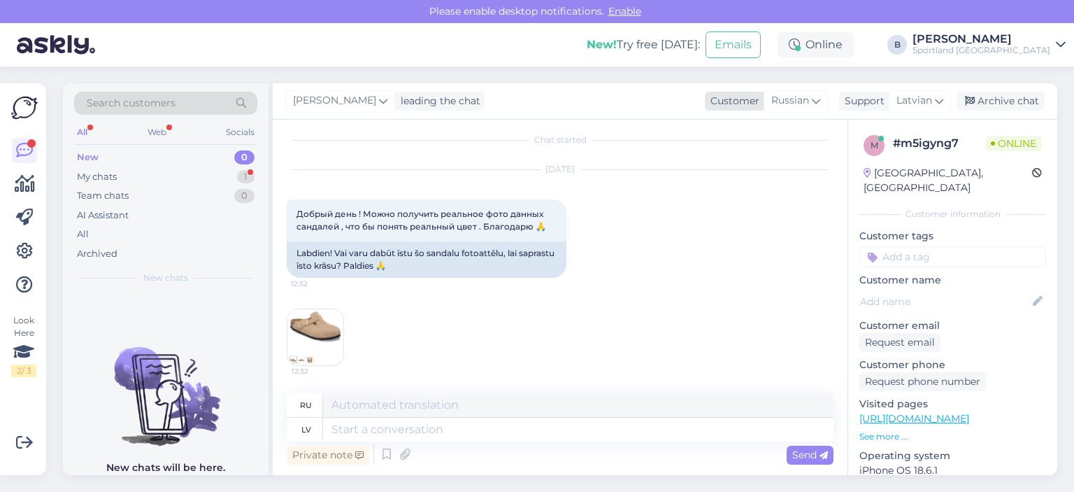
click at [797, 108] on span "Russian" at bounding box center [791, 100] width 38 height 15
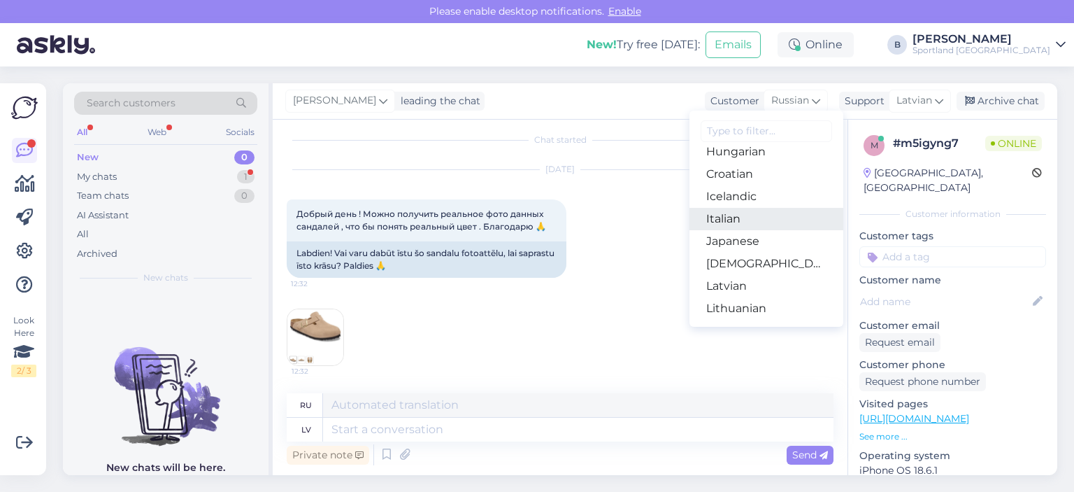
scroll to position [420, 0]
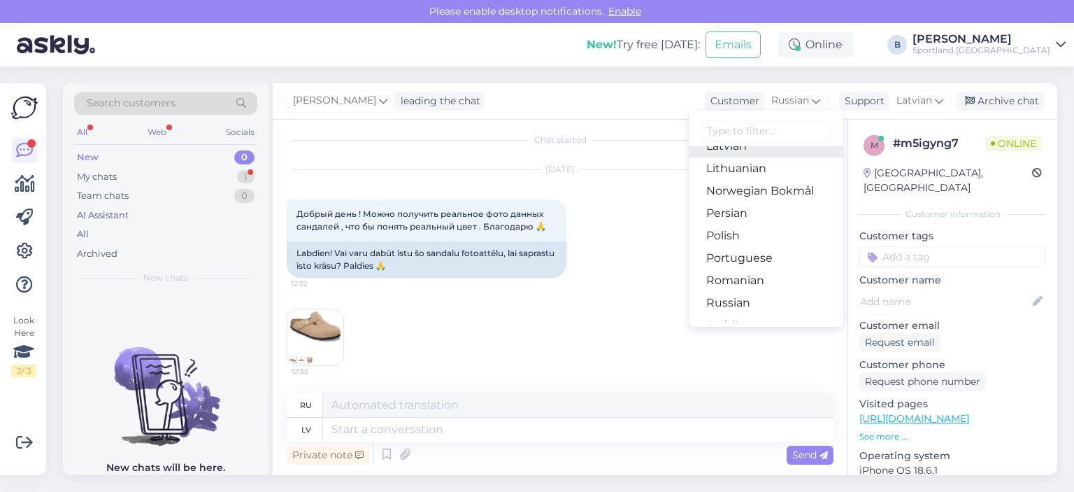
click at [723, 151] on link "Latvian" at bounding box center [767, 146] width 154 height 22
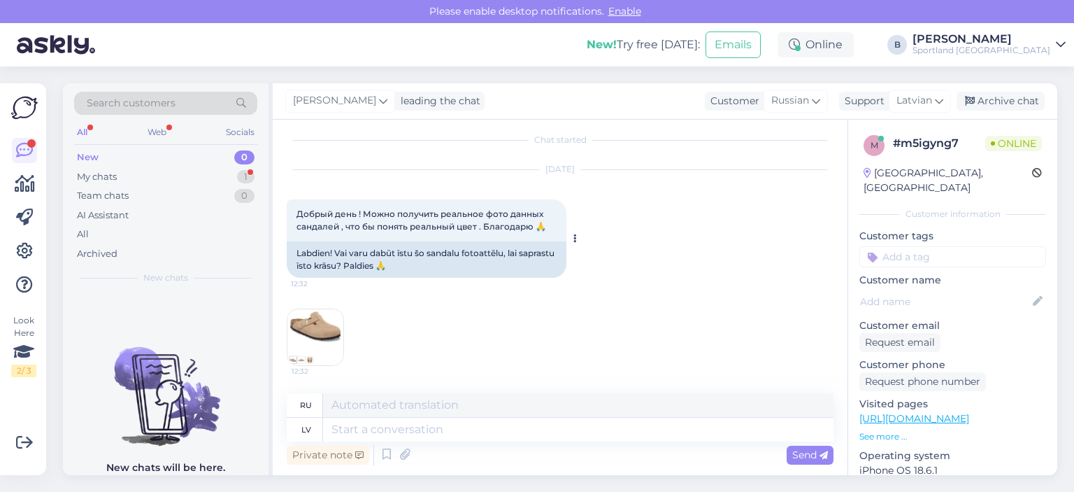
scroll to position [0, 0]
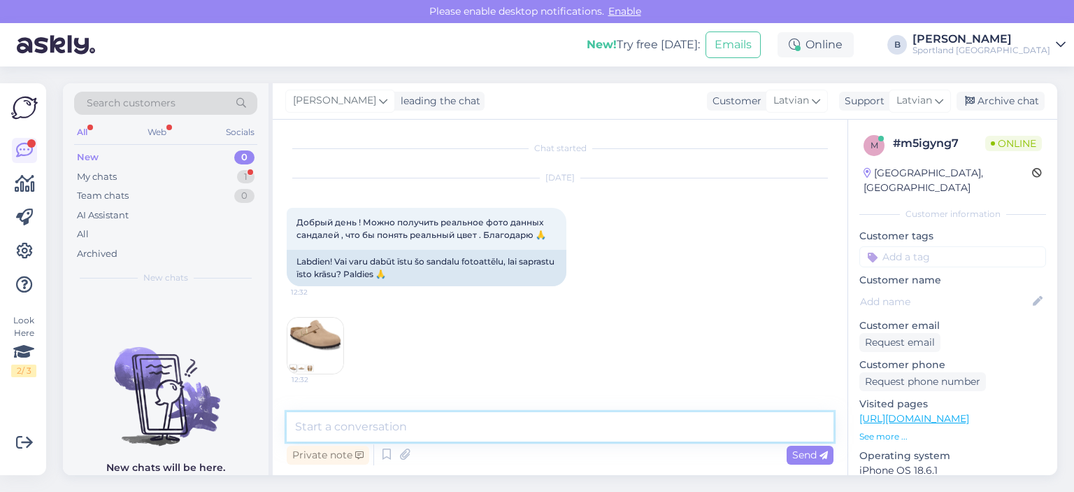
click at [503, 425] on textarea at bounding box center [560, 426] width 547 height 29
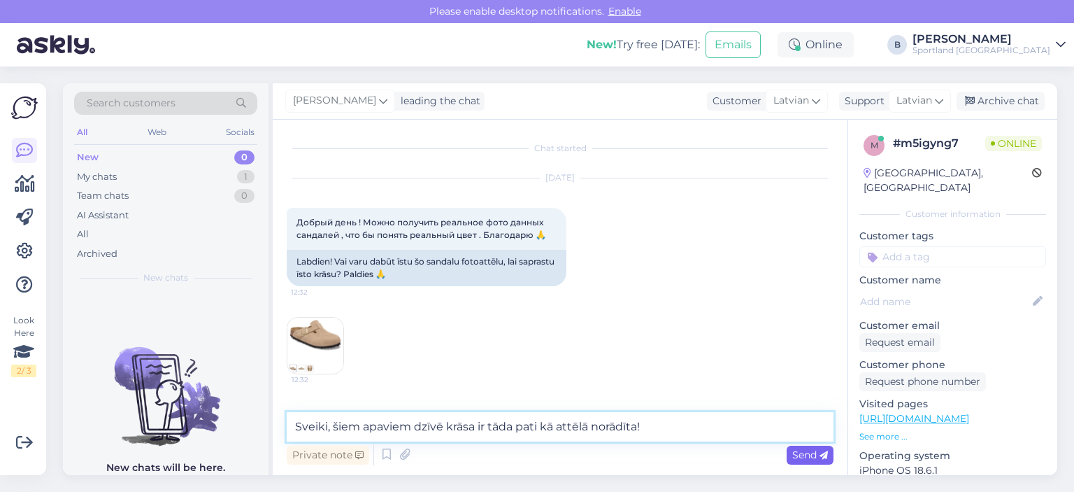
type textarea "Sveiki, šiem apaviem dzīvē krāsa ir tāda pati kā attēlā norādīta!"
click at [803, 453] on span "Send" at bounding box center [811, 454] width 36 height 13
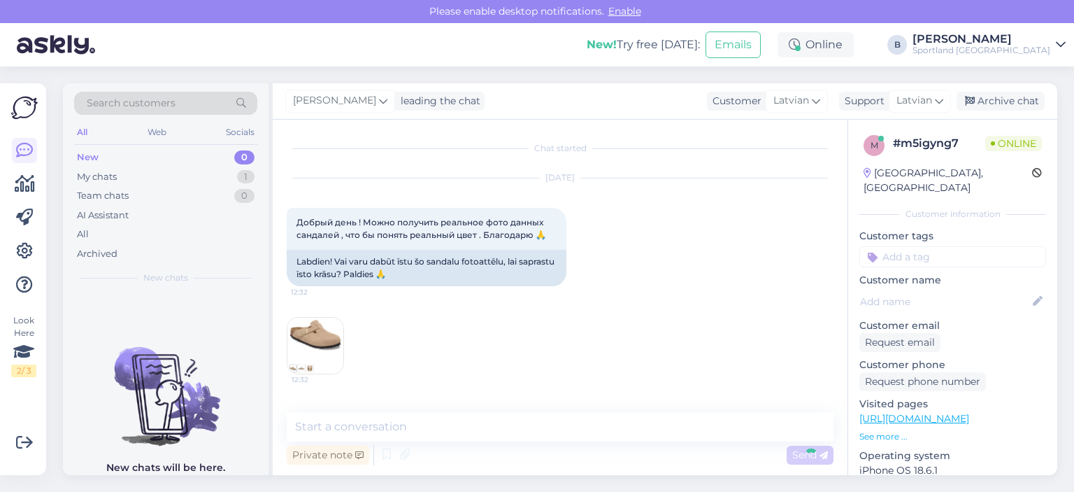
scroll to position [62, 0]
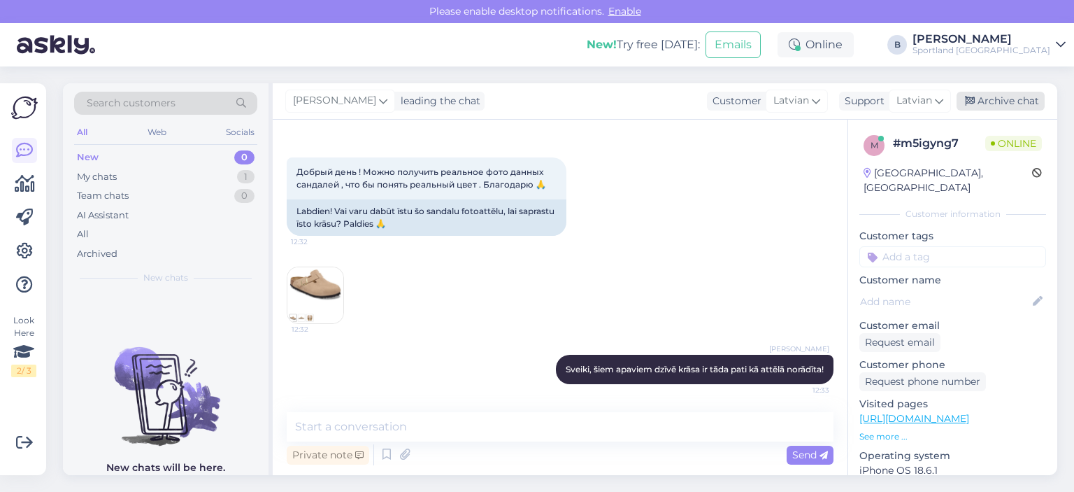
click at [1000, 105] on div "Archive chat" at bounding box center [1001, 101] width 88 height 19
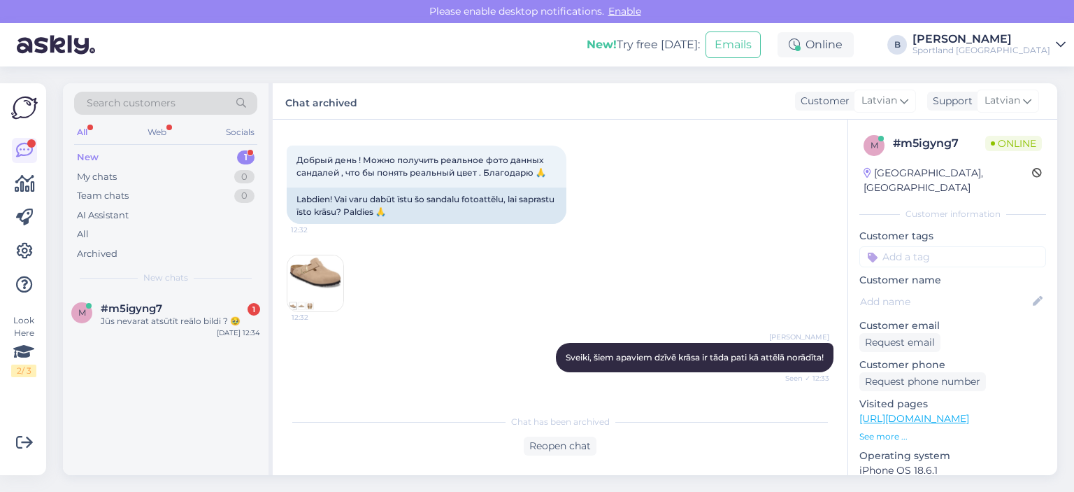
scroll to position [127, 0]
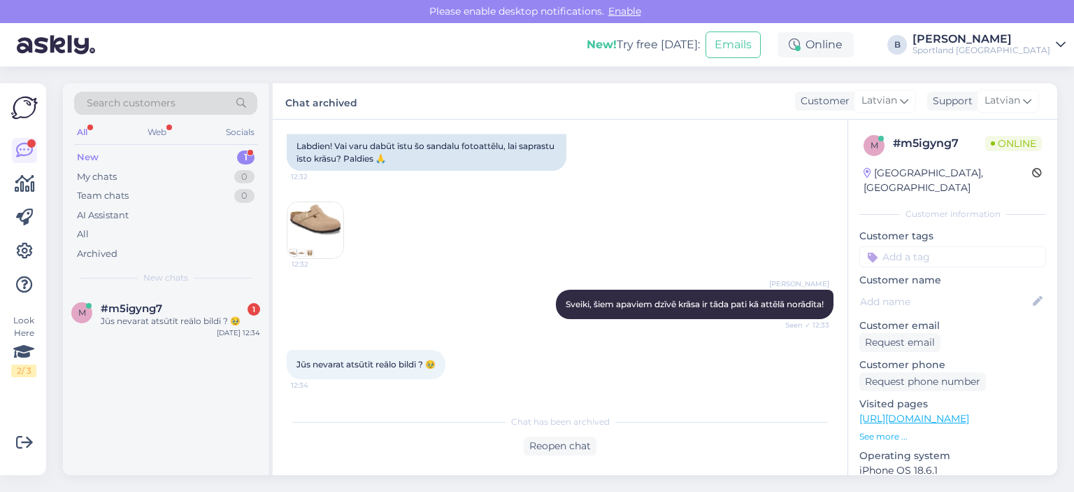
click at [327, 212] on img at bounding box center [316, 230] width 56 height 56
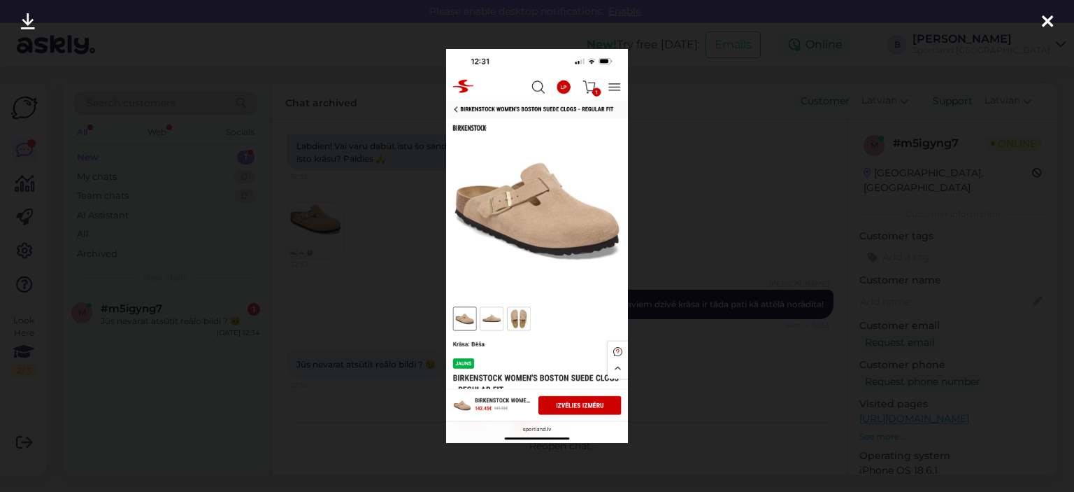
click at [680, 161] on div at bounding box center [537, 246] width 1074 height 492
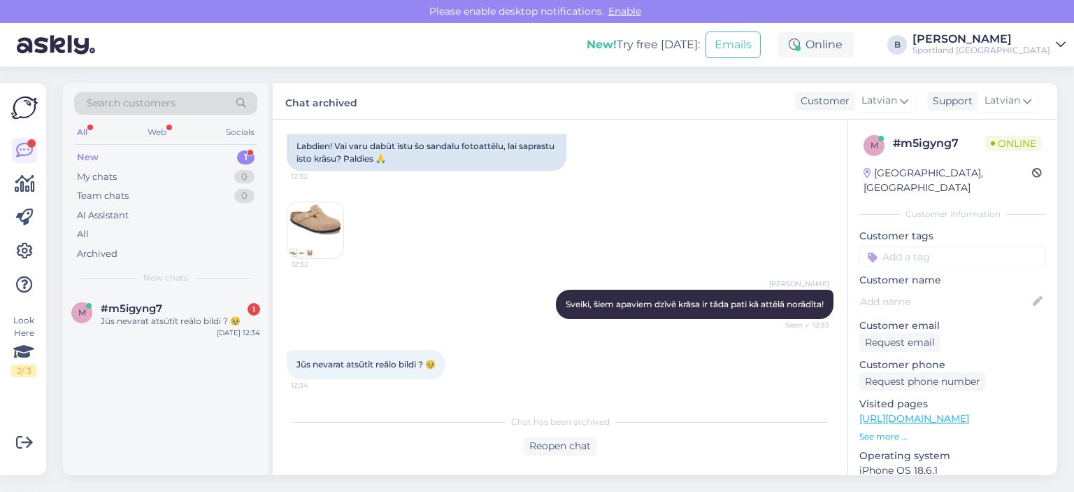
click at [331, 210] on img at bounding box center [316, 230] width 56 height 56
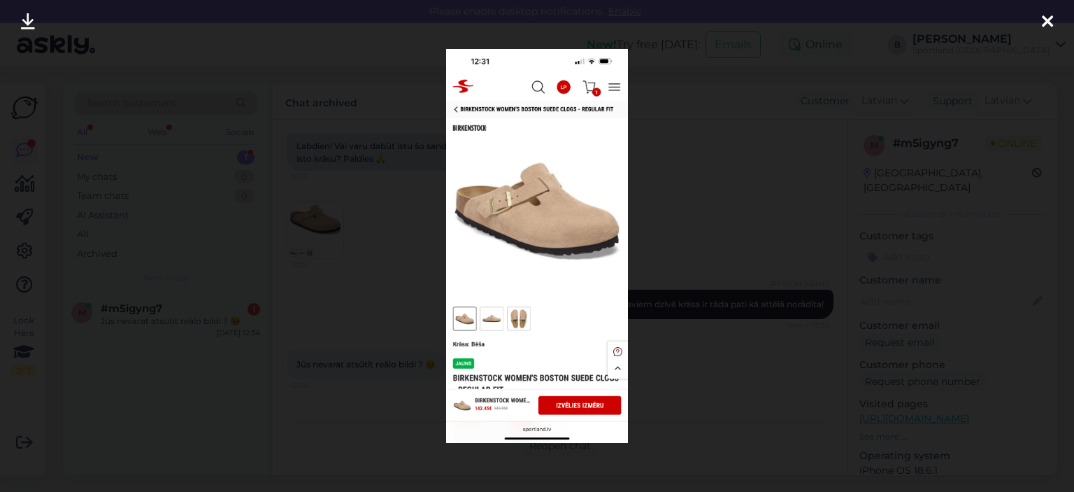
click at [724, 190] on div at bounding box center [537, 246] width 1074 height 492
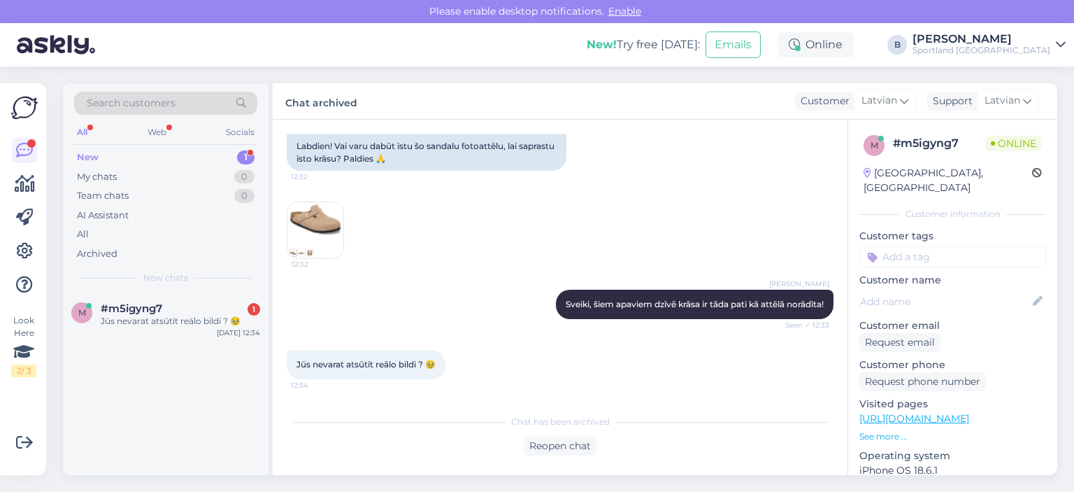
click at [333, 217] on img at bounding box center [316, 230] width 56 height 56
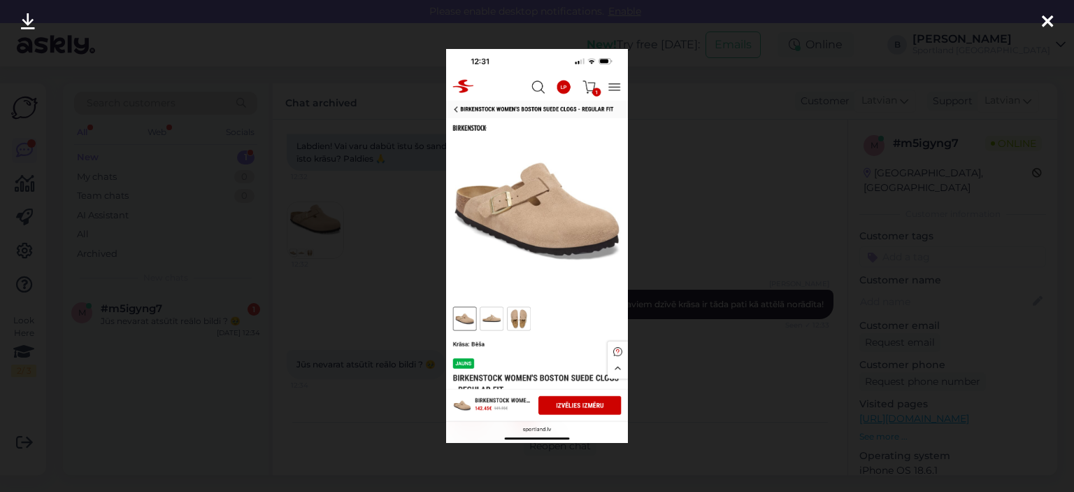
click at [681, 187] on div at bounding box center [537, 246] width 1074 height 492
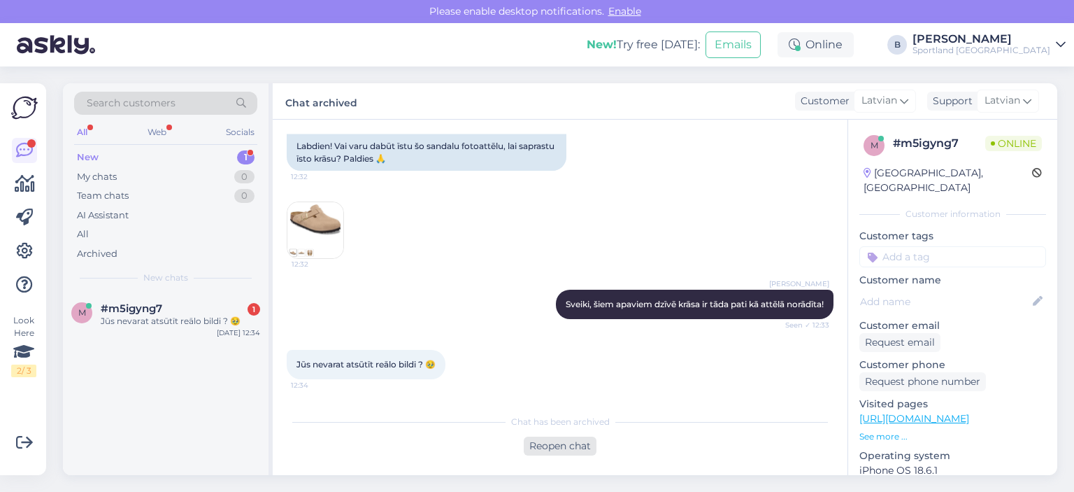
click at [569, 451] on div "Reopen chat" at bounding box center [560, 446] width 73 height 19
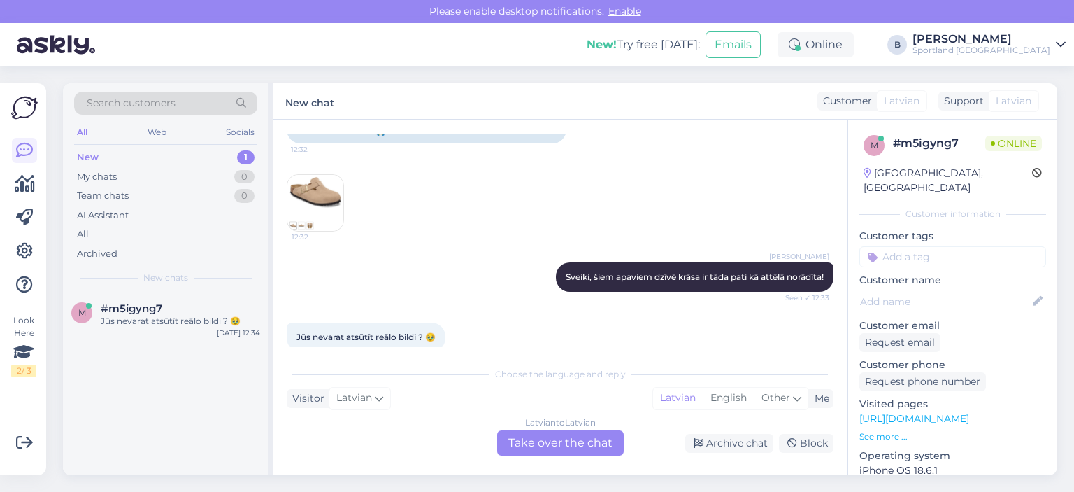
click at [536, 435] on div "Latvian to Latvian Take over the chat" at bounding box center [560, 442] width 127 height 25
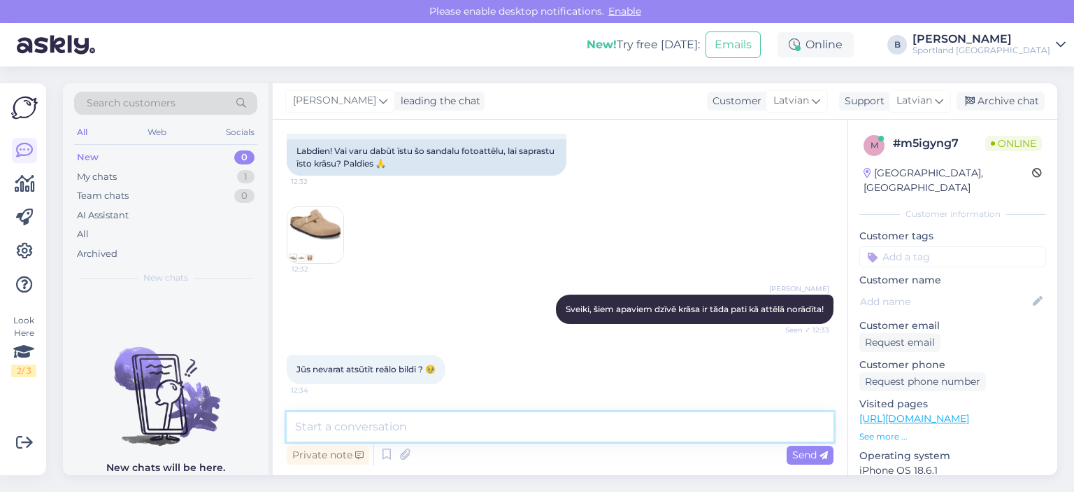
click at [587, 429] on textarea at bounding box center [560, 426] width 547 height 29
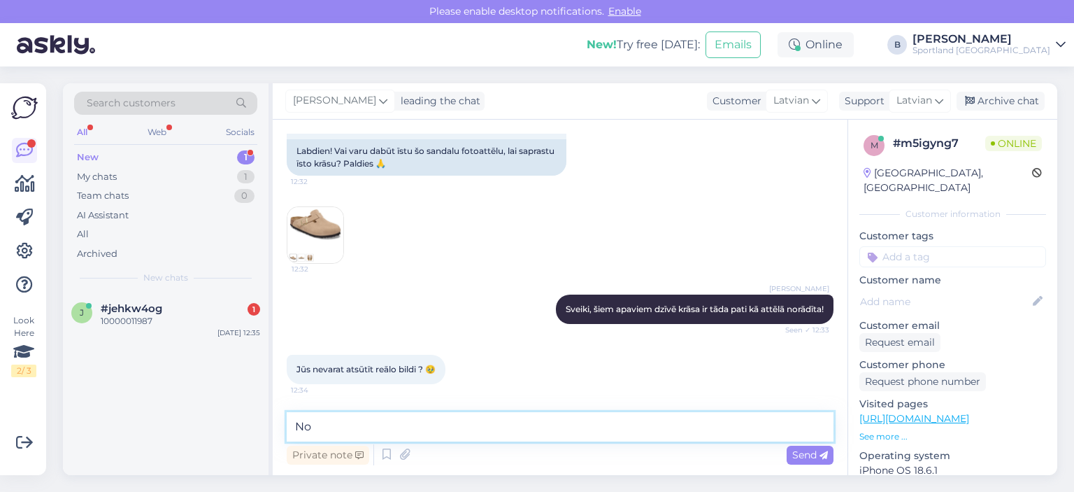
type textarea "N"
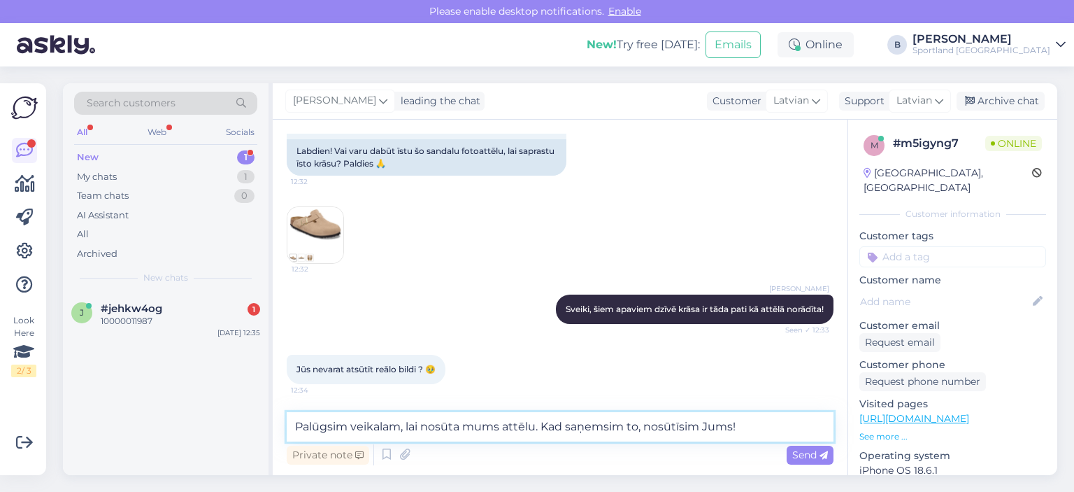
type textarea "Palūgsim veikalam, lai nosūta mums attēlu. Kad saņemsim to, nosūtīsim Jums!"
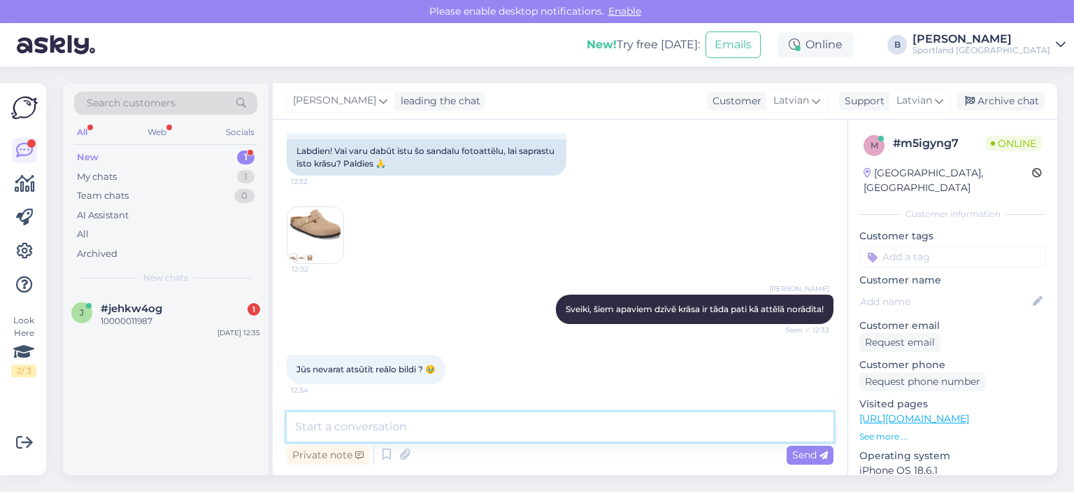
scroll to position [196, 0]
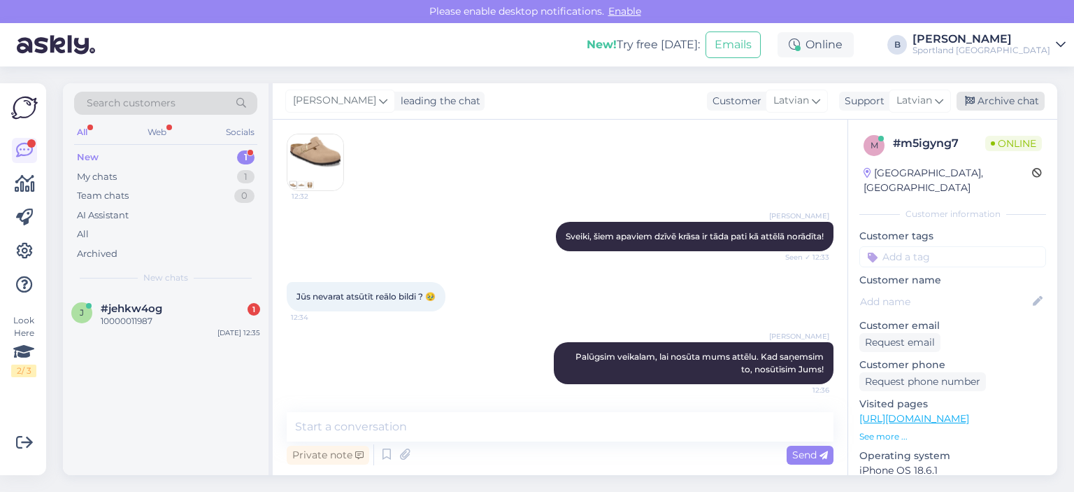
click at [1002, 106] on div "Archive chat" at bounding box center [1001, 101] width 88 height 19
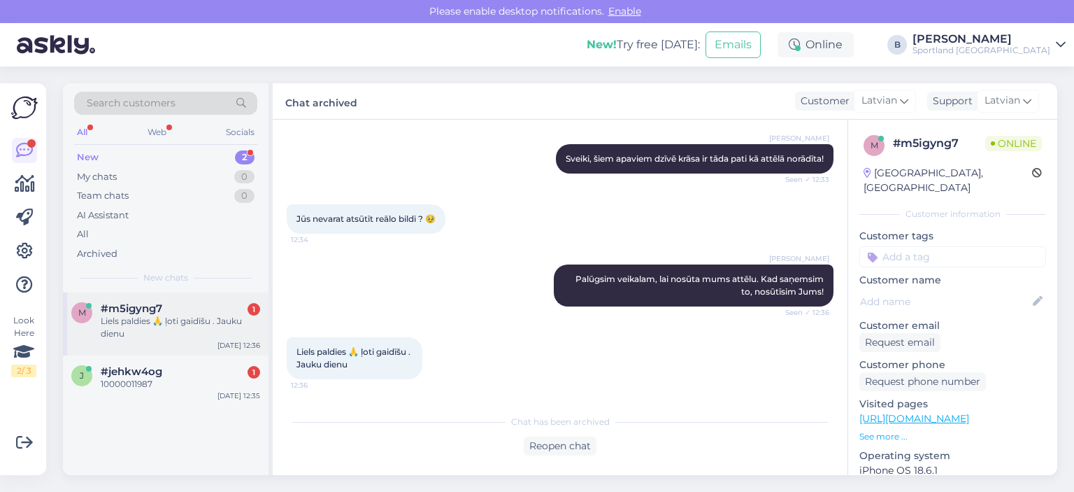
click at [171, 318] on div "Liels paldies 🙏 ļoti gaidīšu . Jauku dienu" at bounding box center [180, 327] width 159 height 25
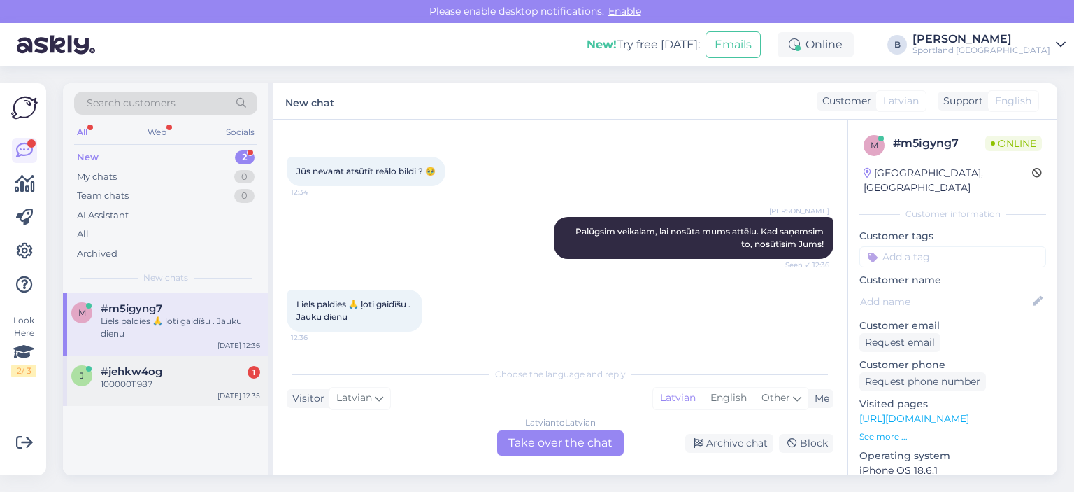
click at [189, 392] on div "j #jehkw4og 1 10000011987 [DATE] 12:35" at bounding box center [166, 380] width 206 height 50
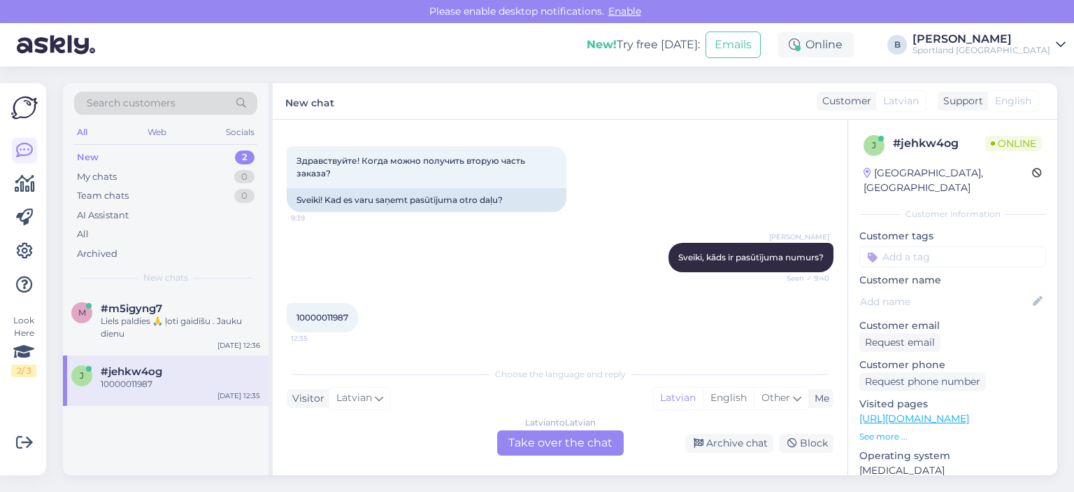
click at [541, 439] on div "Latvian to Latvian Take over the chat" at bounding box center [560, 442] width 127 height 25
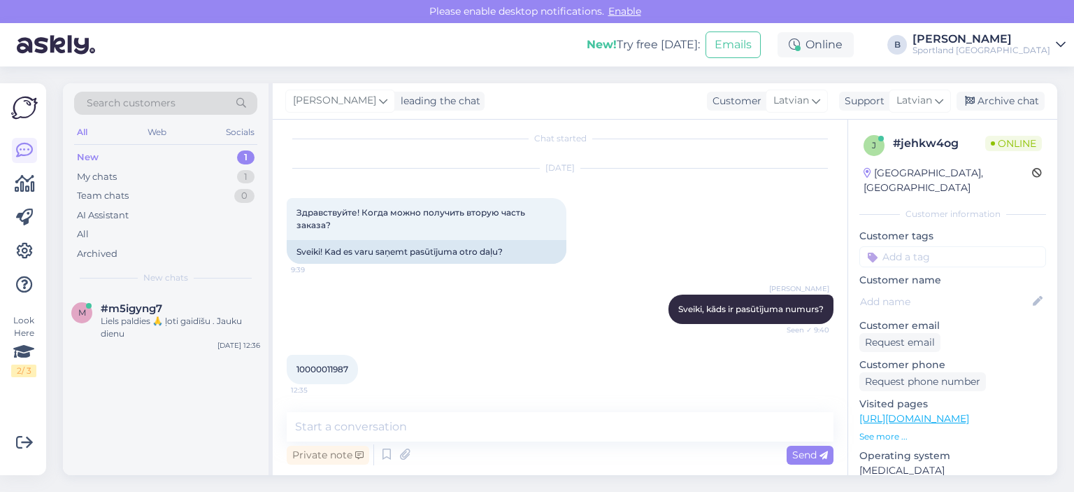
click at [329, 368] on span "10000011987" at bounding box center [323, 369] width 52 height 10
copy div "10000011987 12:35"
click at [432, 423] on textarea at bounding box center [560, 426] width 547 height 29
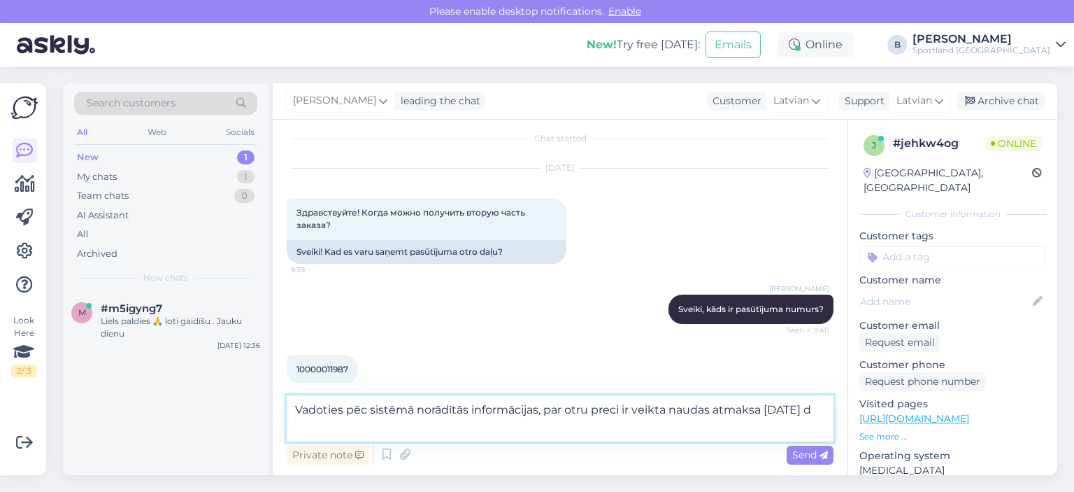
scroll to position [27, 0]
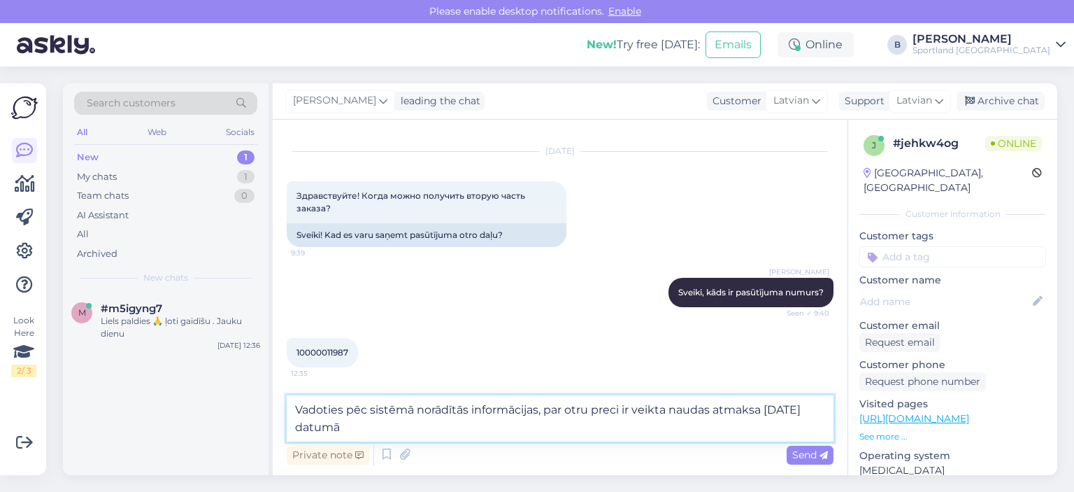
type textarea "Vadoties pēc sistēmā norādītās informācijas, par otru preci ir veikta naudas at…"
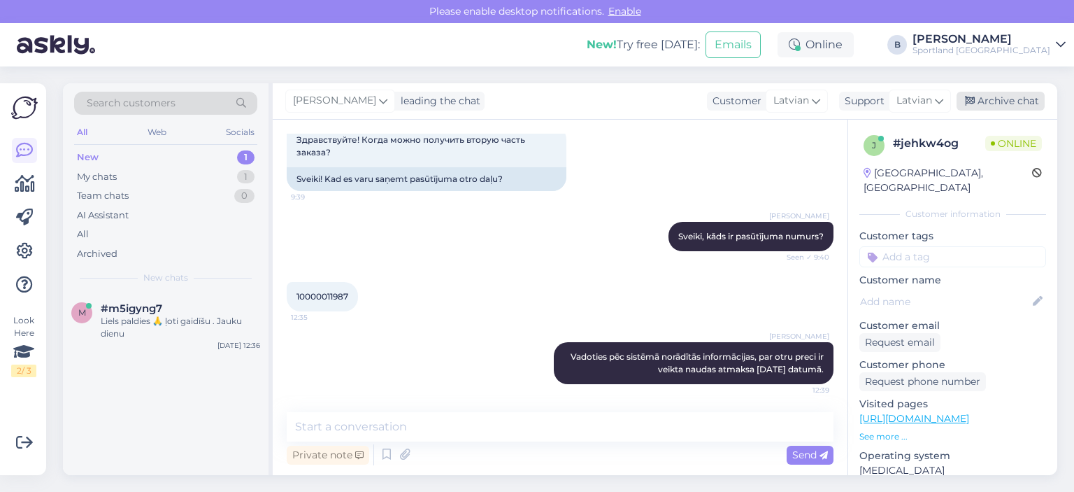
click at [979, 102] on div "Archive chat" at bounding box center [1001, 101] width 88 height 19
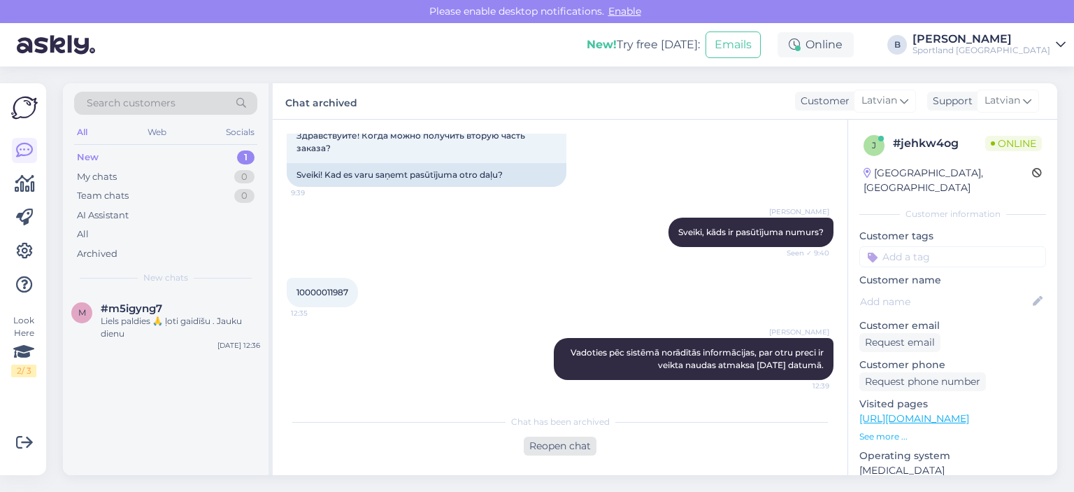
click at [554, 439] on div "Reopen chat" at bounding box center [560, 446] width 73 height 19
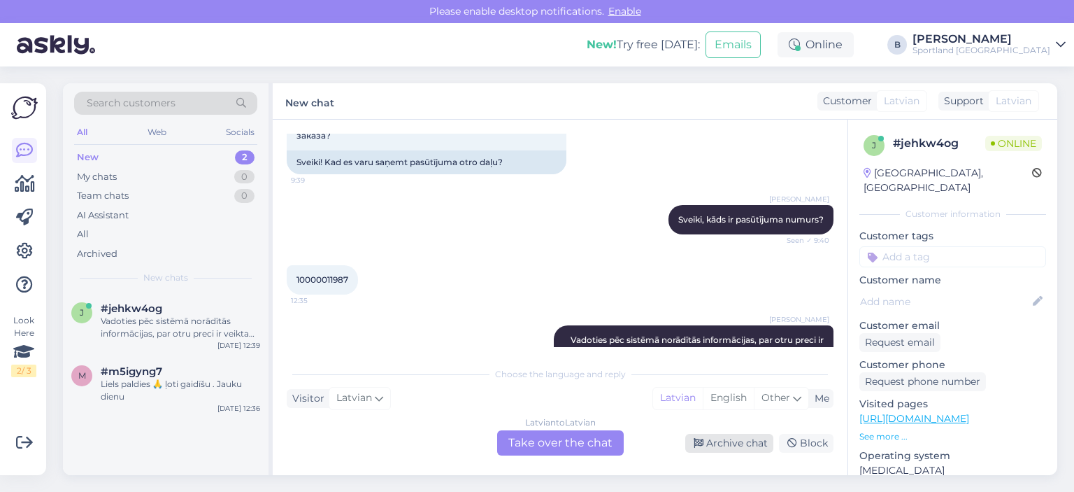
click at [751, 444] on div "Archive chat" at bounding box center [730, 443] width 88 height 19
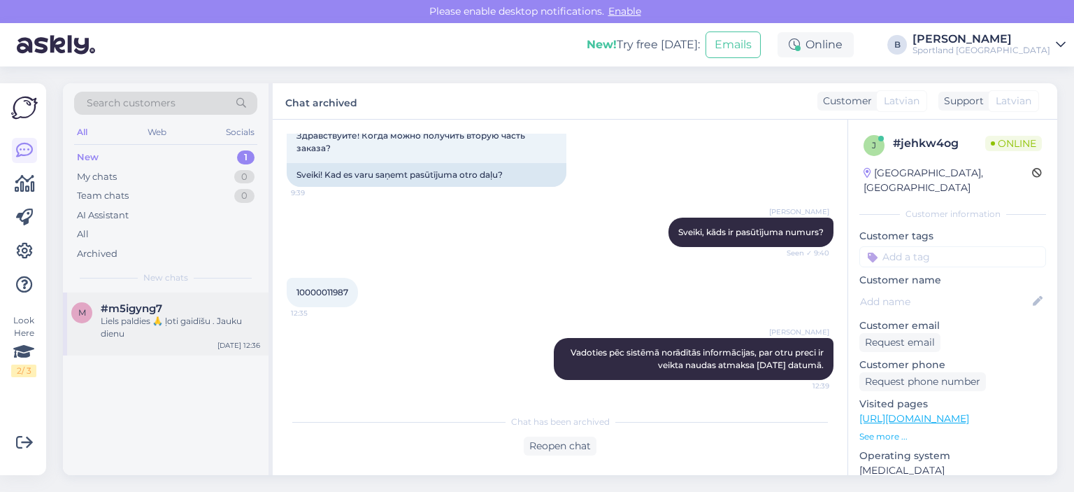
click at [157, 316] on div "Liels paldies 🙏 ļoti gaidīšu . Jauku dienu" at bounding box center [180, 327] width 159 height 25
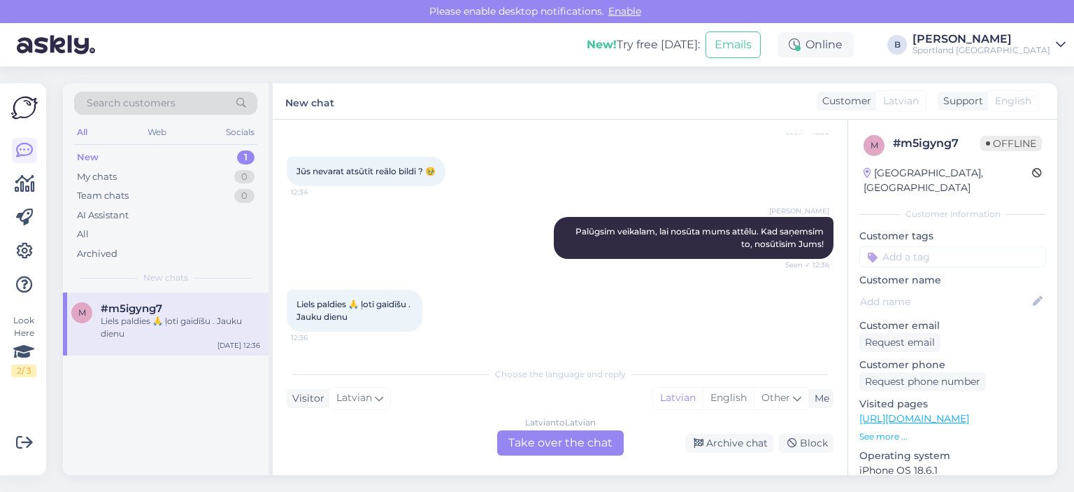
click at [567, 437] on div "Latvian to Latvian Take over the chat" at bounding box center [560, 442] width 127 height 25
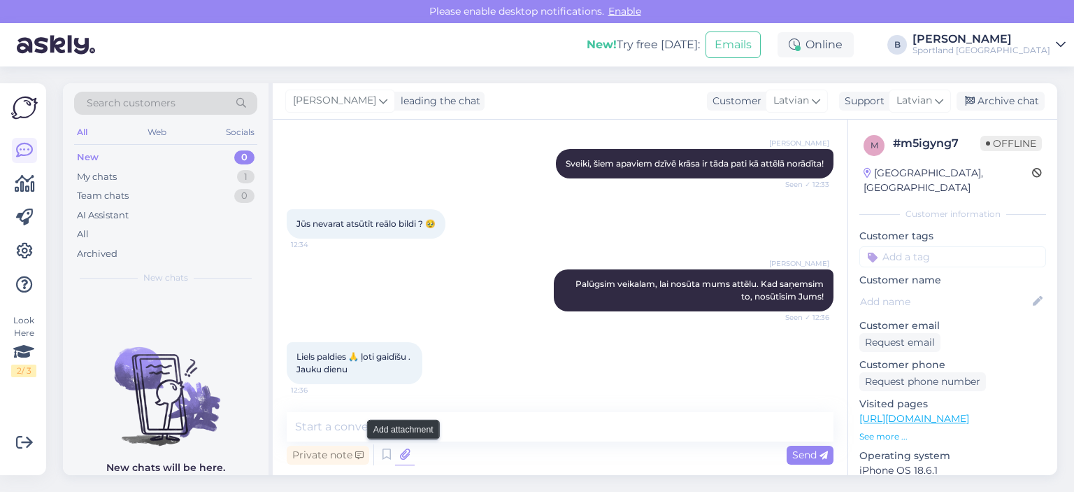
click at [406, 455] on icon at bounding box center [405, 454] width 20 height 21
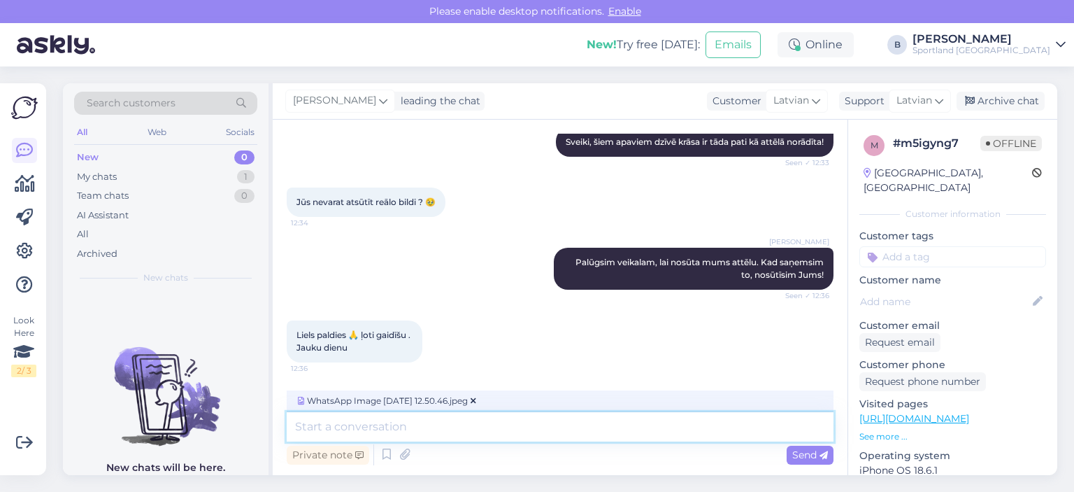
click at [472, 420] on textarea at bounding box center [560, 426] width 547 height 29
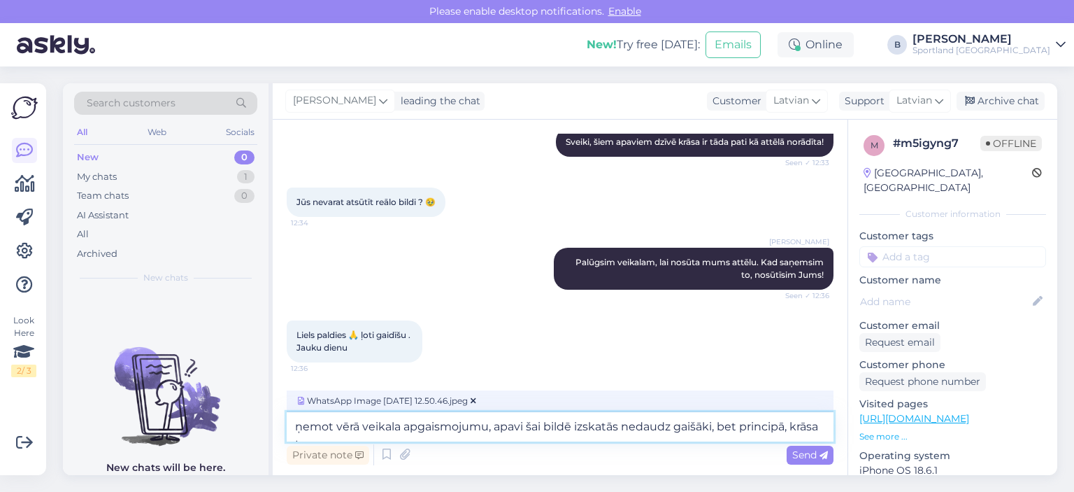
scroll to position [306, 0]
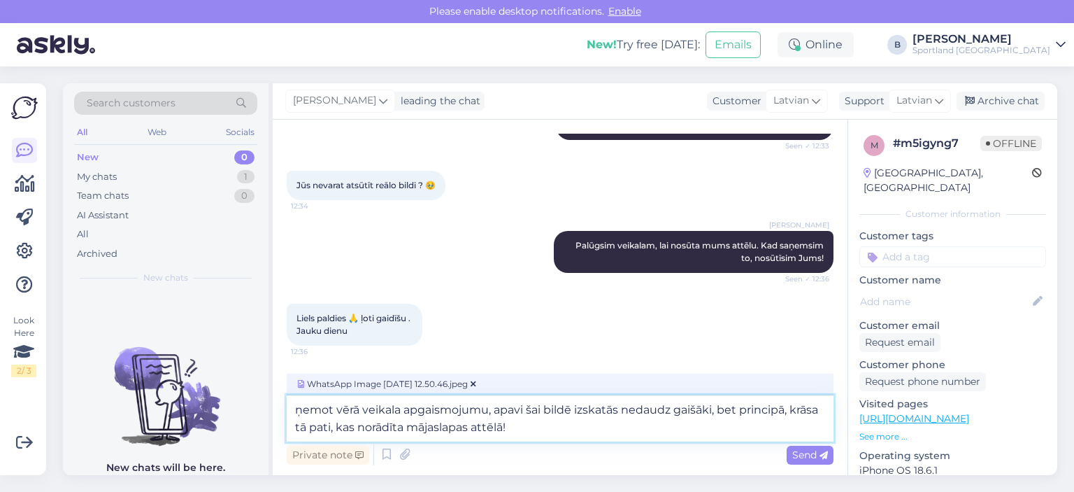
type textarea "ņemot vērā veikala apgaismojumu, apavi šai bildē izskatās nedaudz gaišāki, bet …"
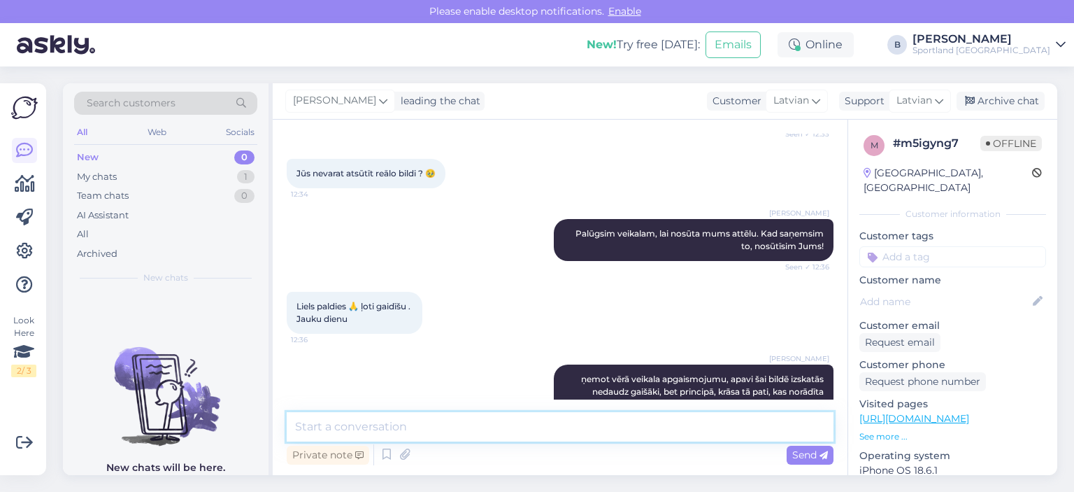
scroll to position [441, 0]
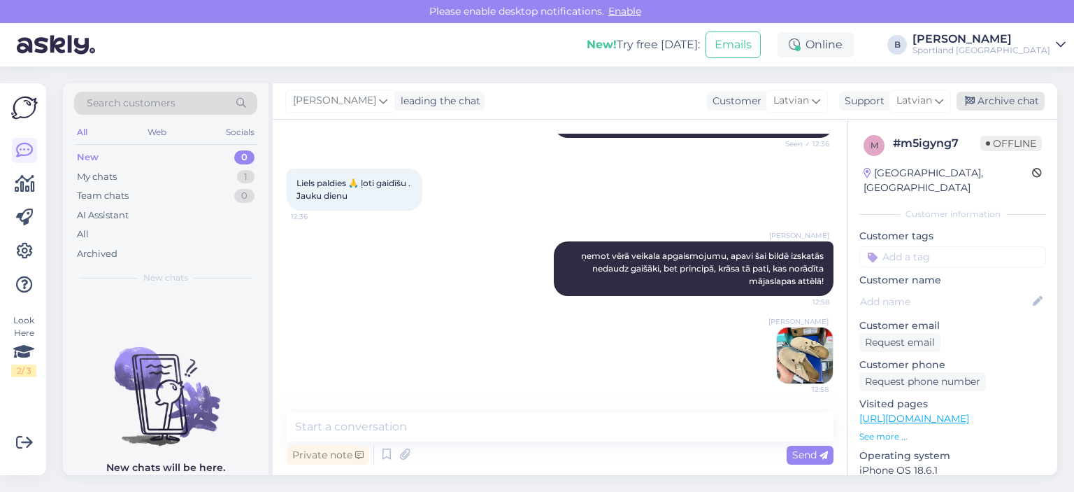
click at [1005, 101] on div "Archive chat" at bounding box center [1001, 101] width 88 height 19
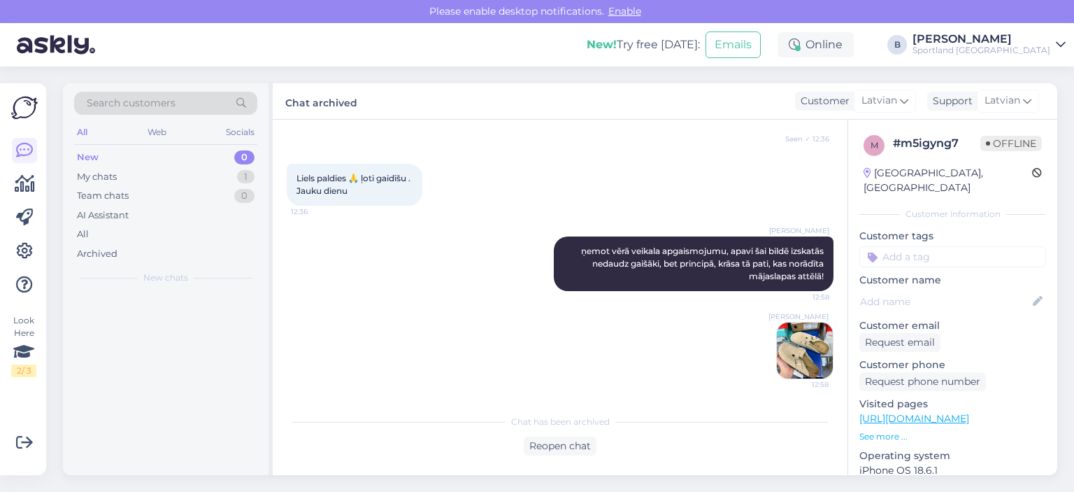
scroll to position [446, 0]
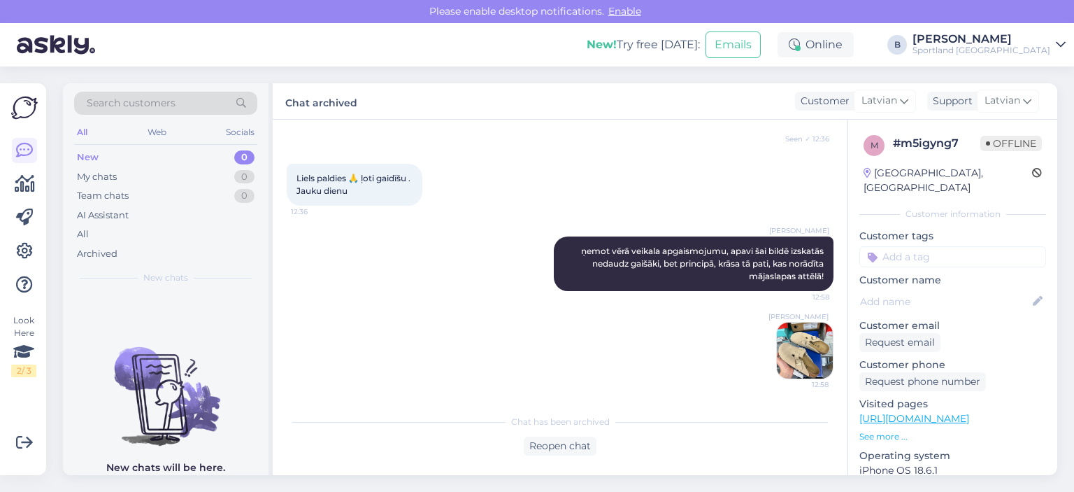
click at [162, 103] on span "Search customers" at bounding box center [131, 103] width 89 height 15
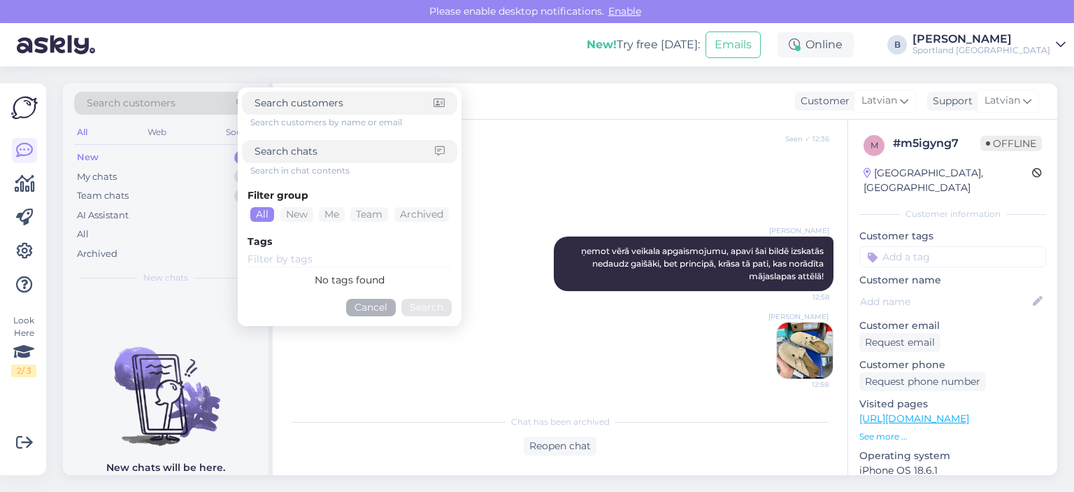
click at [290, 148] on input at bounding box center [345, 151] width 180 height 15
paste input "1000477107"
type input "1000477107"
click at [418, 308] on button "Search" at bounding box center [427, 307] width 50 height 17
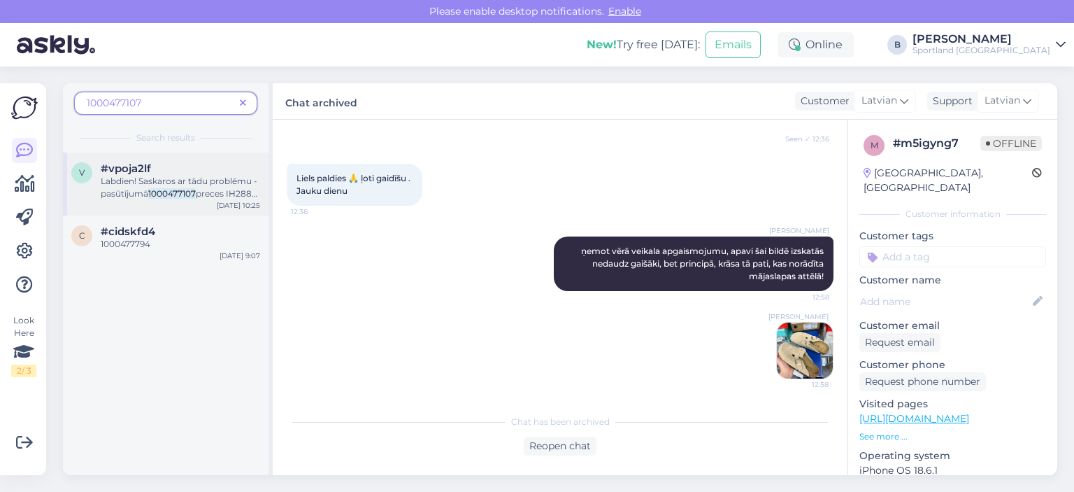
click at [171, 197] on mark "1000477107" at bounding box center [172, 193] width 48 height 10
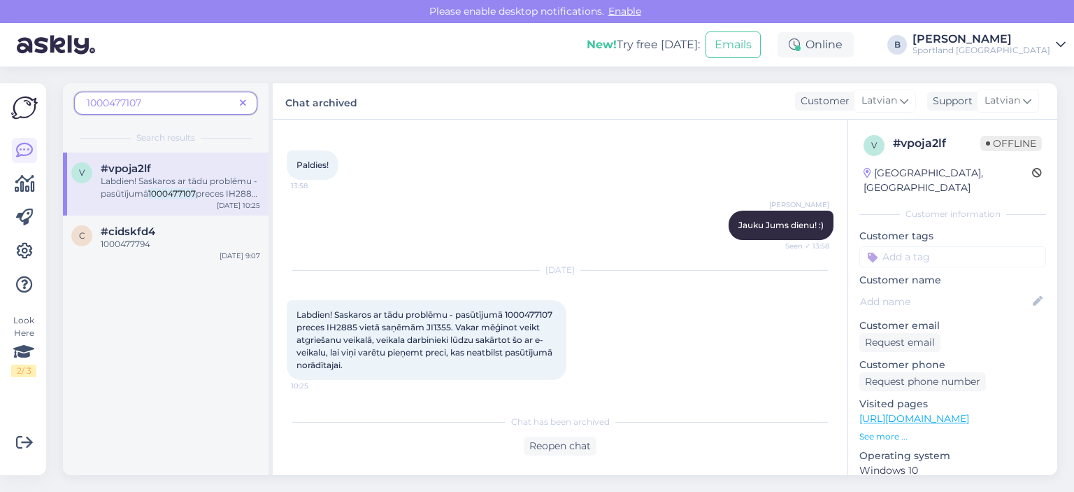
scroll to position [129, 0]
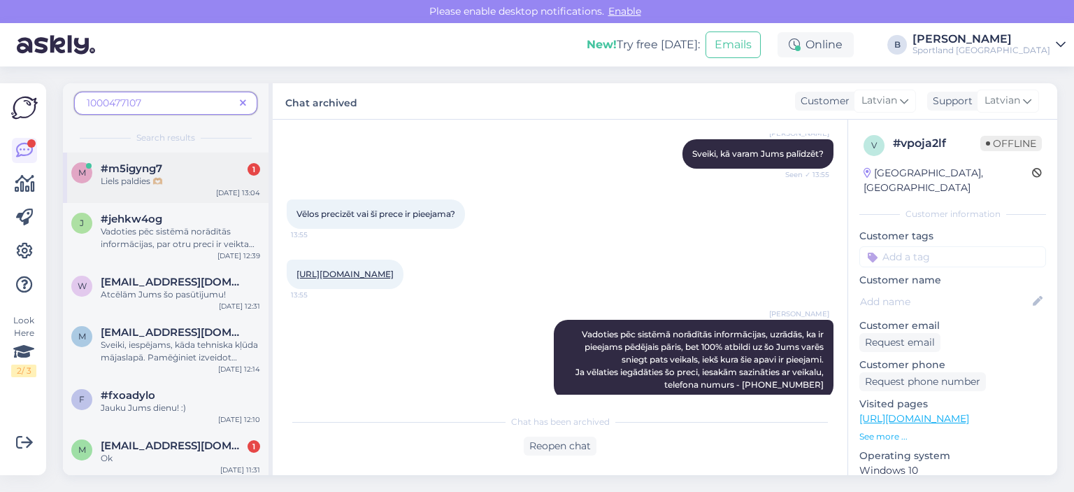
click at [146, 170] on span "#m5igyng7" at bounding box center [132, 168] width 62 height 13
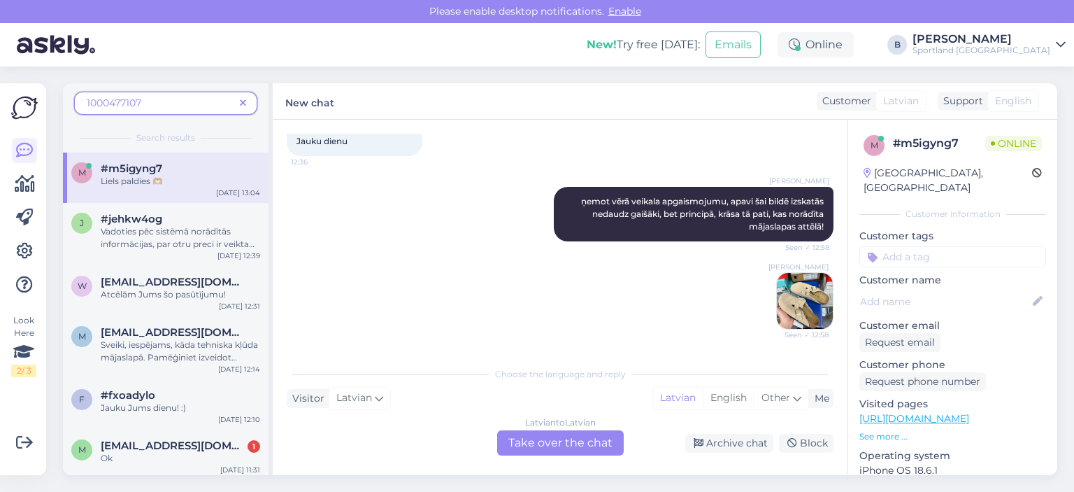
scroll to position [554, 0]
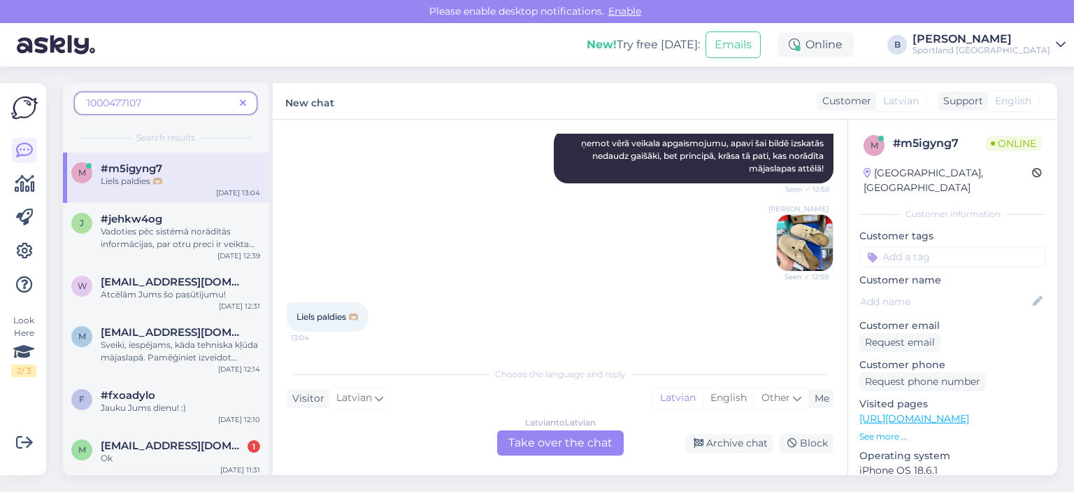
click at [545, 441] on div "Latvian to Latvian Take over the chat" at bounding box center [560, 442] width 127 height 25
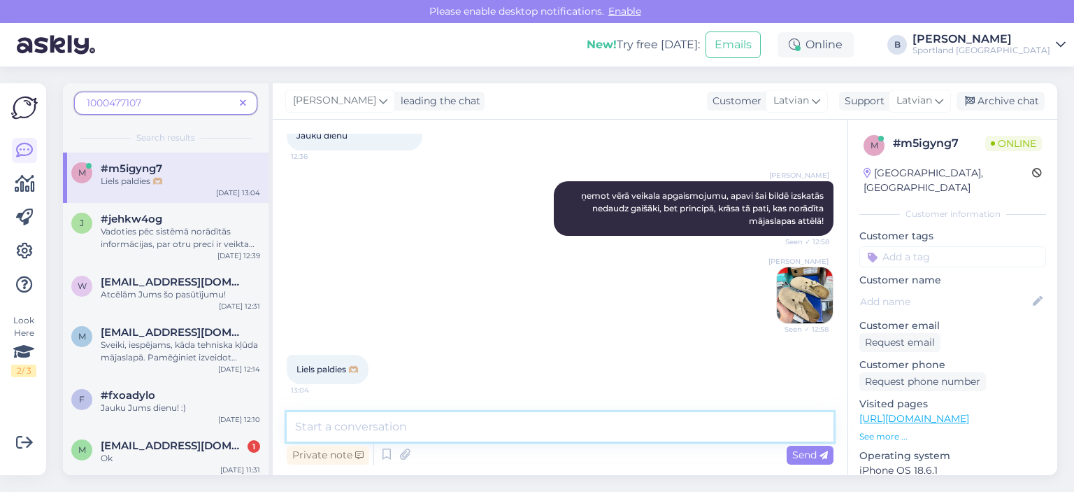
click at [546, 439] on textarea at bounding box center [560, 426] width 547 height 29
type textarea "Jauku Jums dienu! :)"
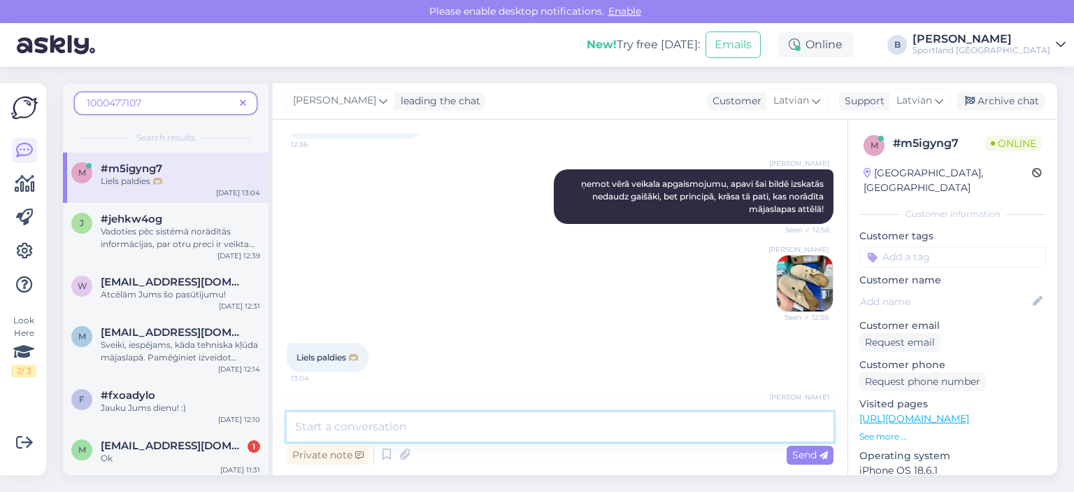
scroll to position [562, 0]
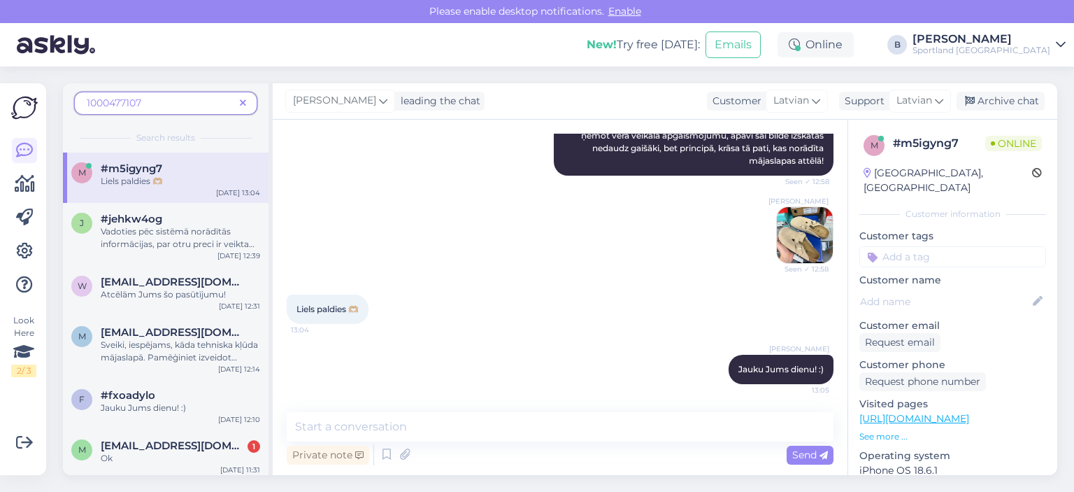
click at [800, 236] on img at bounding box center [805, 235] width 56 height 56
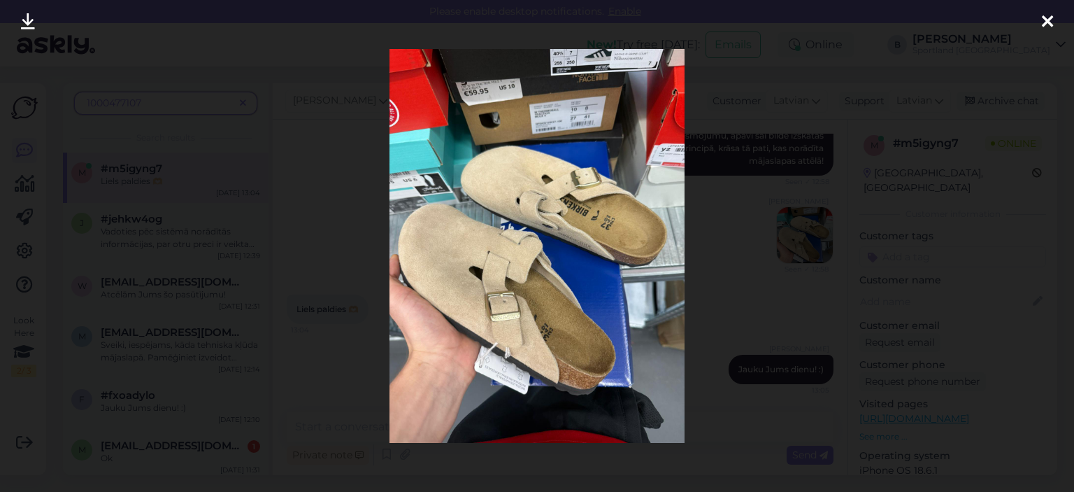
click at [746, 224] on div at bounding box center [537, 246] width 1074 height 492
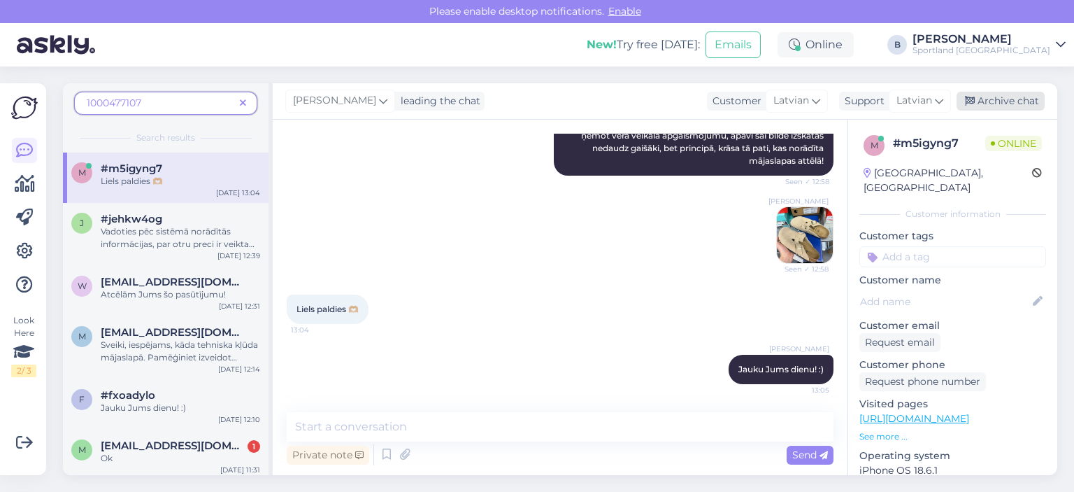
click at [990, 101] on div "Archive chat" at bounding box center [1001, 101] width 88 height 19
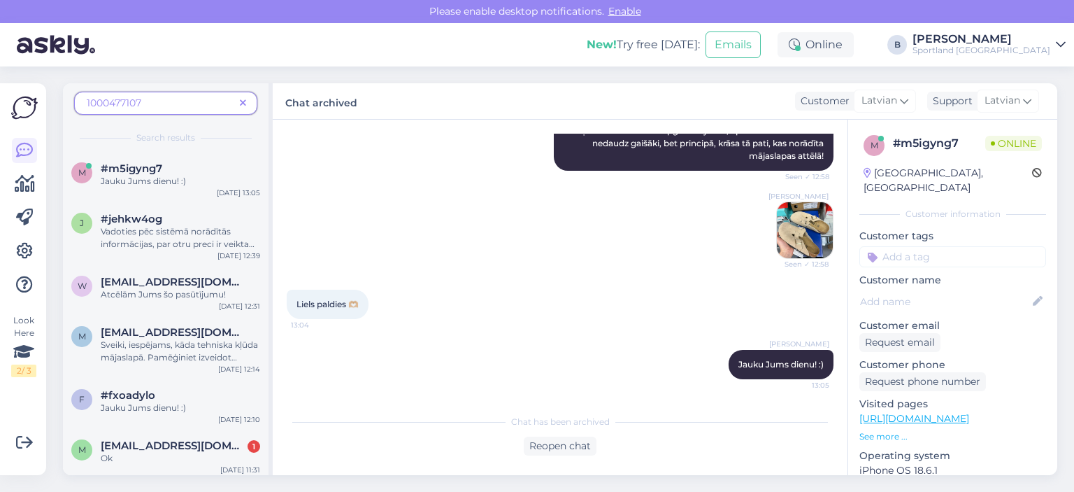
click at [177, 450] on span "[EMAIL_ADDRESS][DOMAIN_NAME]" at bounding box center [174, 445] width 146 height 13
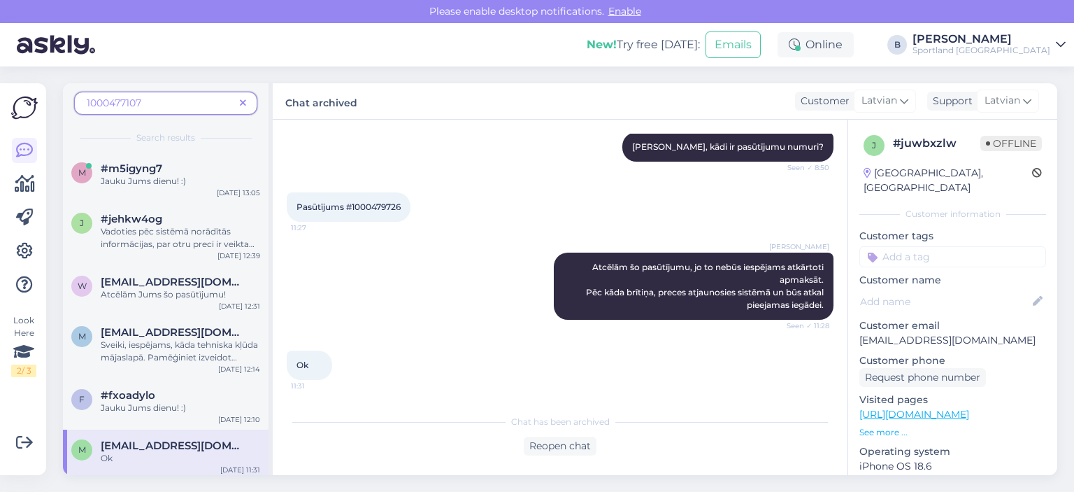
click at [246, 105] on icon at bounding box center [243, 104] width 6 height 10
